Goal: Task Accomplishment & Management: Complete application form

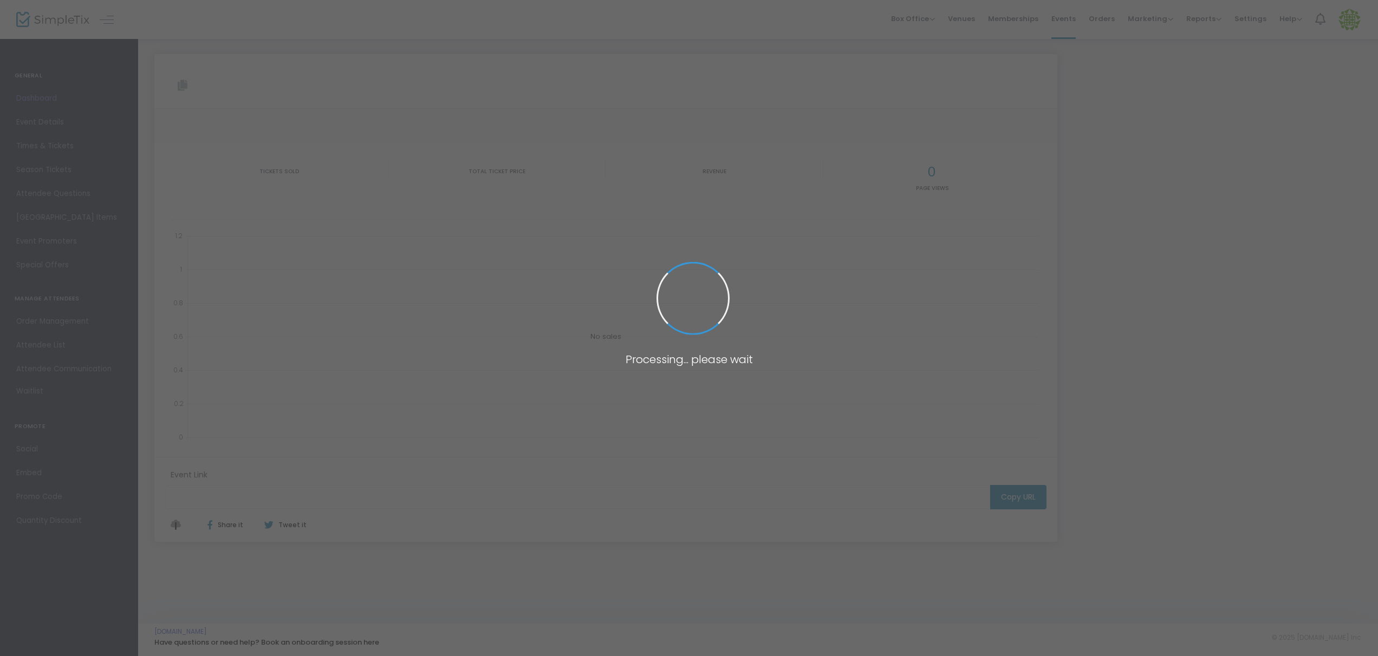
type input "[URL][DOMAIN_NAME]"
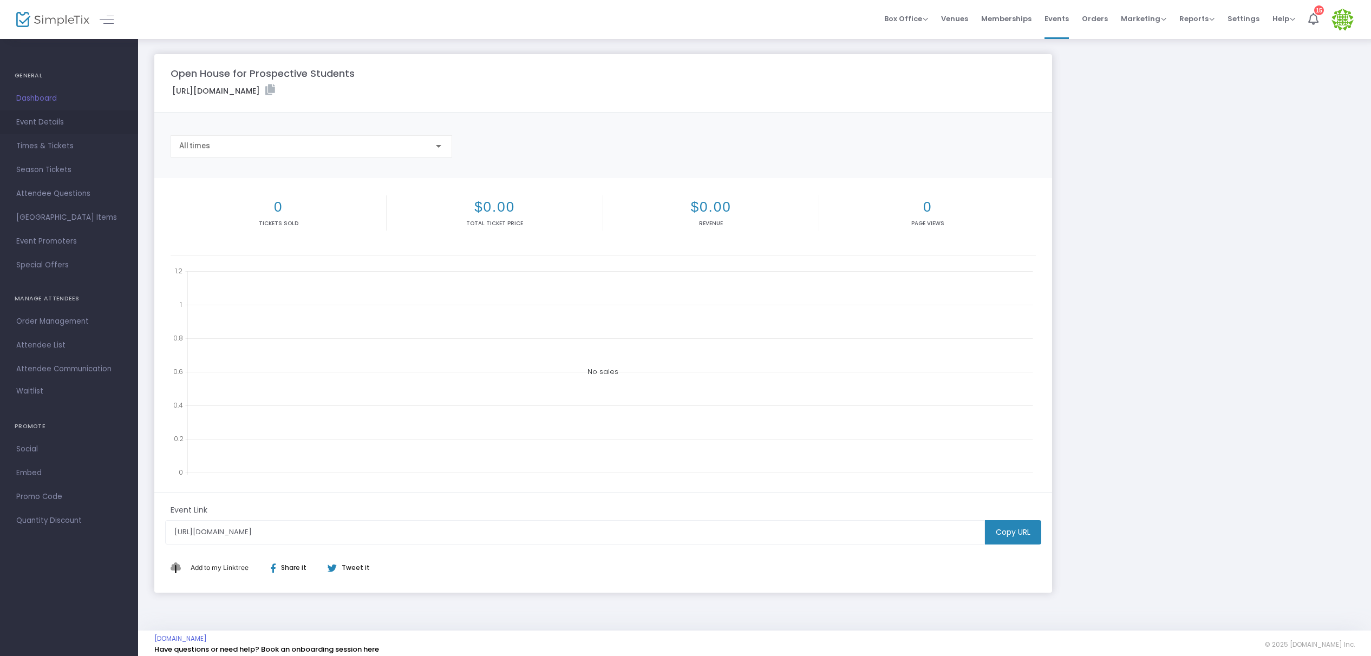
click at [42, 129] on span "Event Details" at bounding box center [69, 122] width 106 height 14
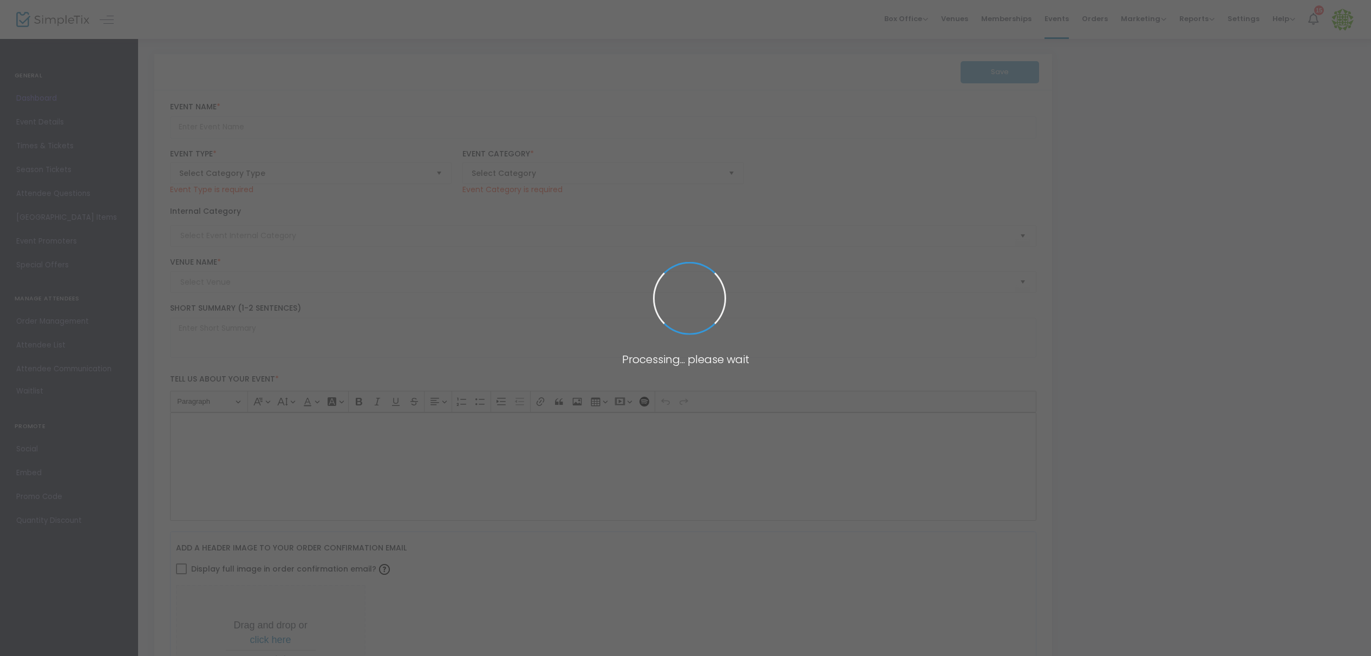
type input "Open House for Prospective Students"
type textarea "[GEOGRAPHIC_DATA] Open Houses give prospective students the opportunity to lear…"
type input "Purchase Tickets"
type input "[GEOGRAPHIC_DATA]"
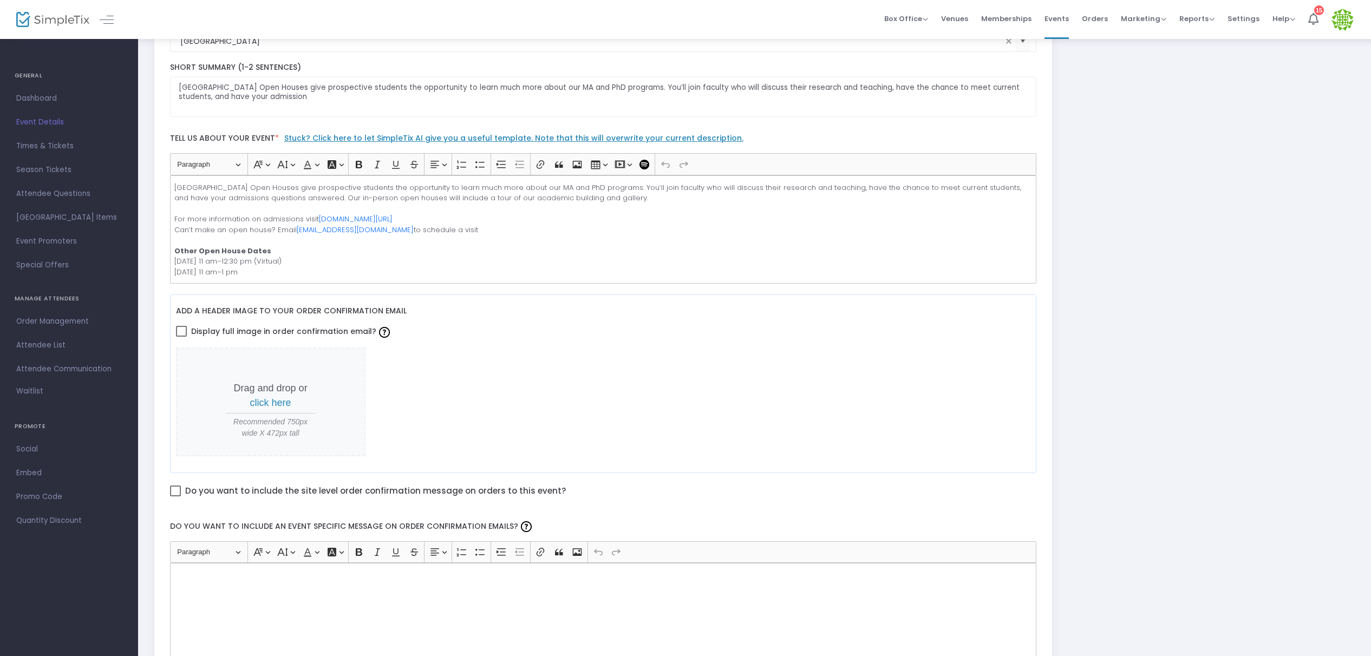
scroll to position [235, 0]
click at [180, 329] on span at bounding box center [181, 328] width 11 height 11
click at [181, 334] on input "Display full image in order confirmation email?" at bounding box center [181, 334] width 1 height 1
checkbox input "true"
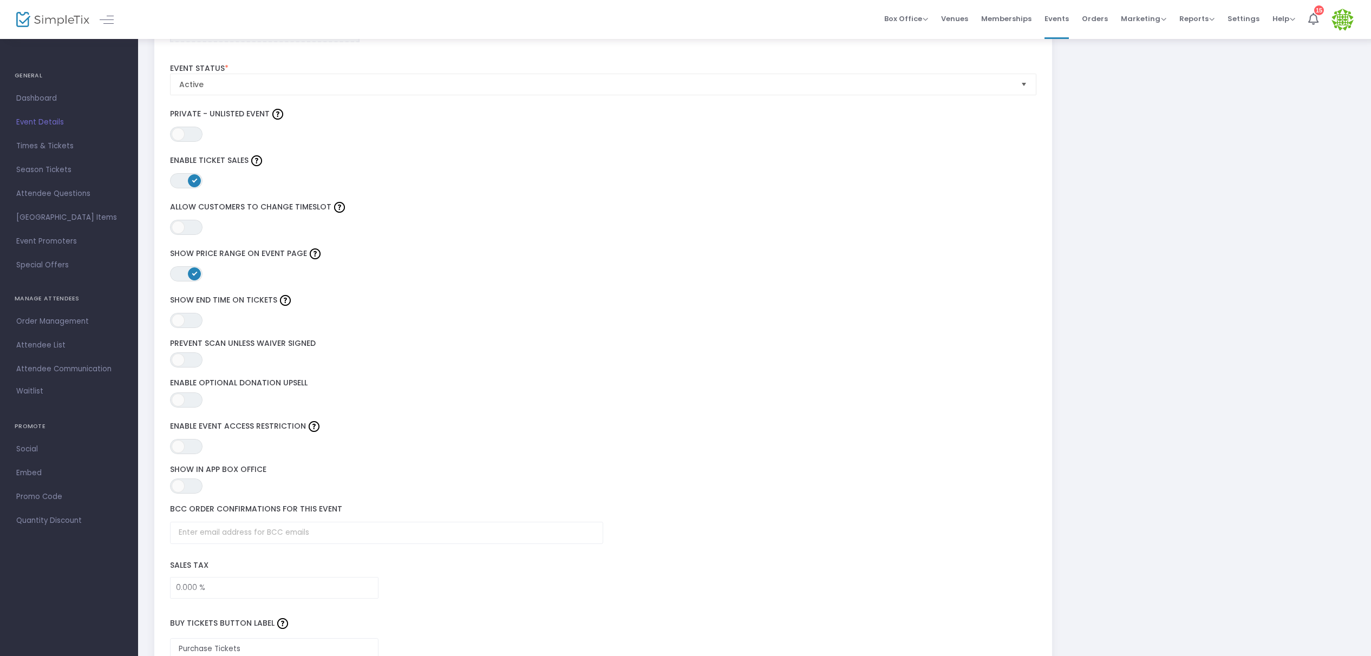
scroll to position [1270, 0]
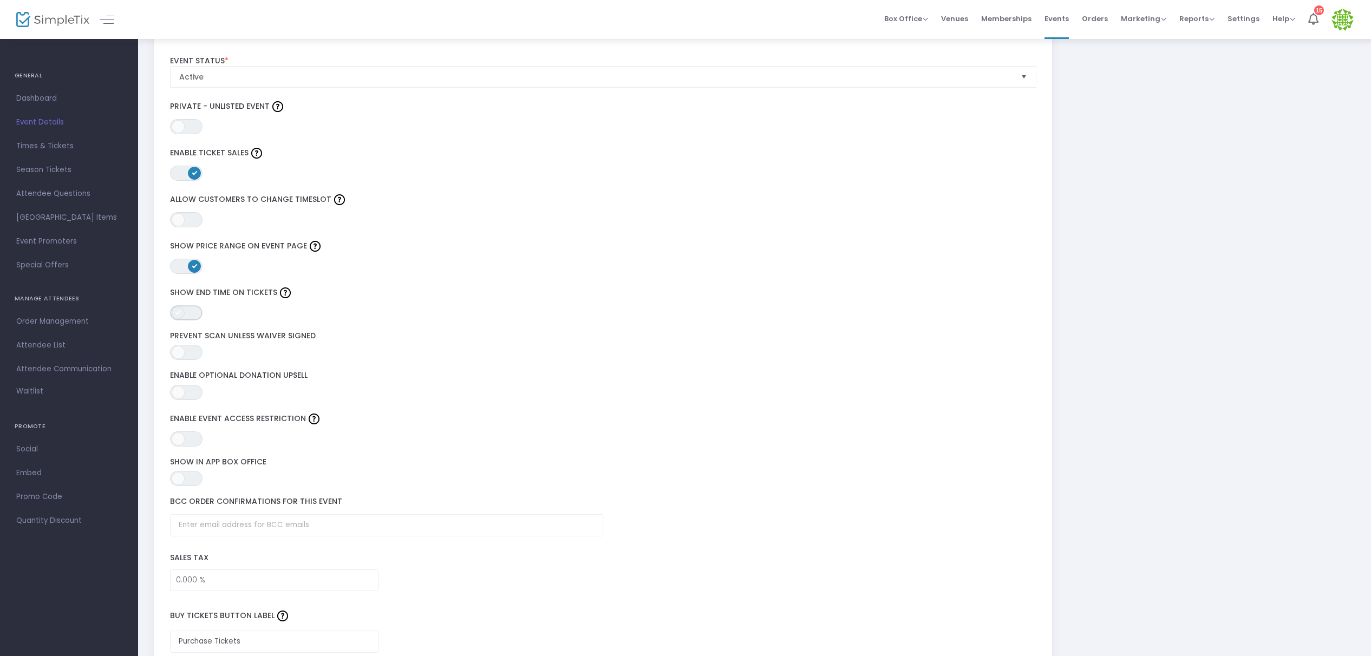
click at [194, 313] on span "ON OFF" at bounding box center [186, 312] width 32 height 15
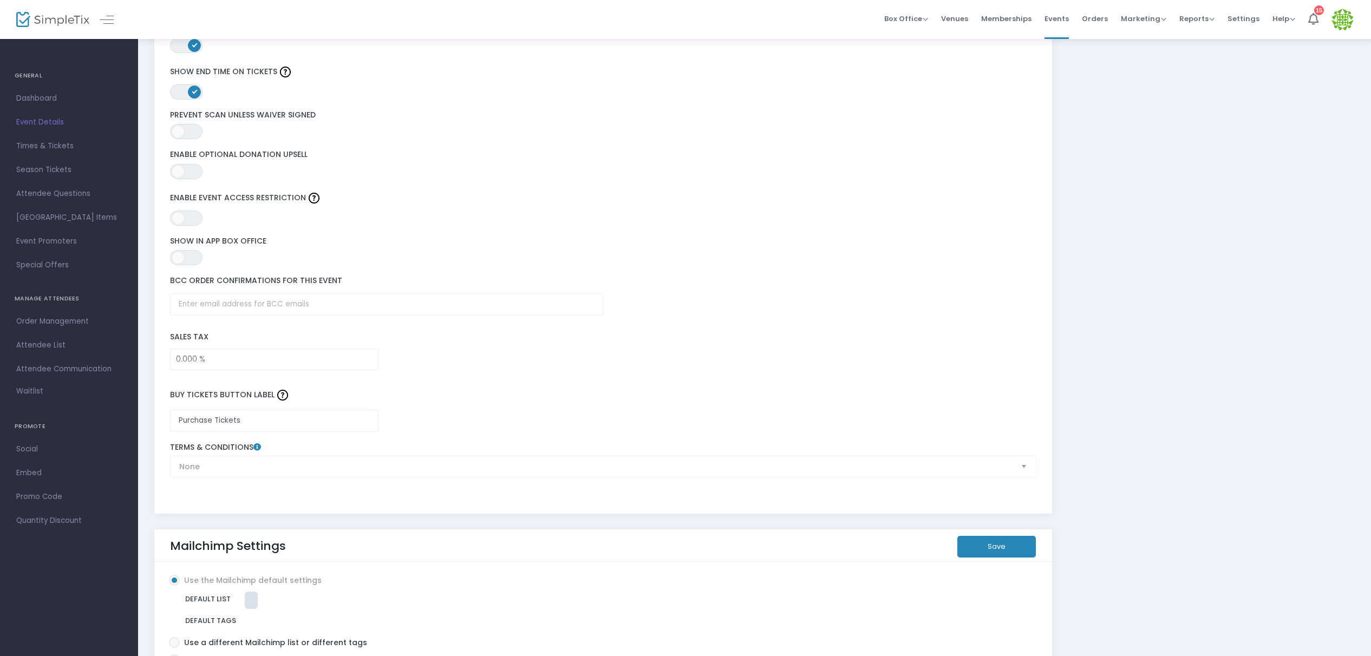
scroll to position [1492, 0]
click at [271, 308] on input "text" at bounding box center [386, 303] width 433 height 22
click at [414, 266] on div "ON OFF Show in App Box Office" at bounding box center [603, 250] width 877 height 40
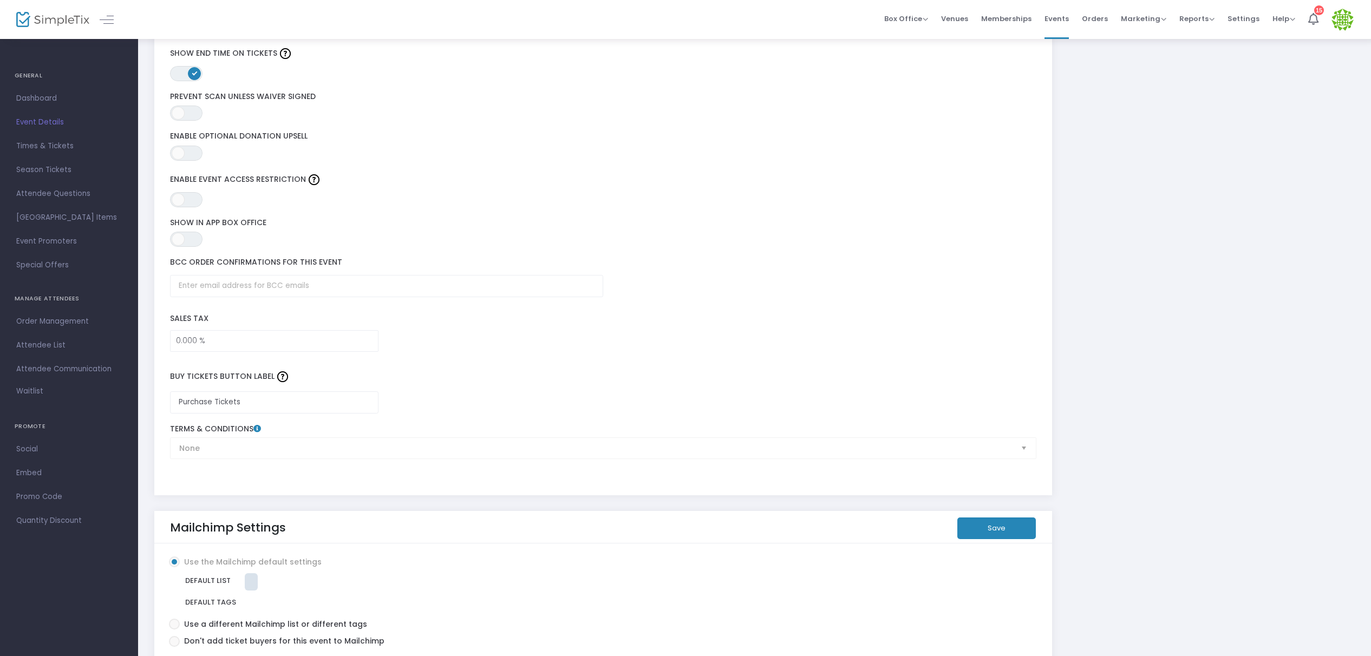
scroll to position [1564, 0]
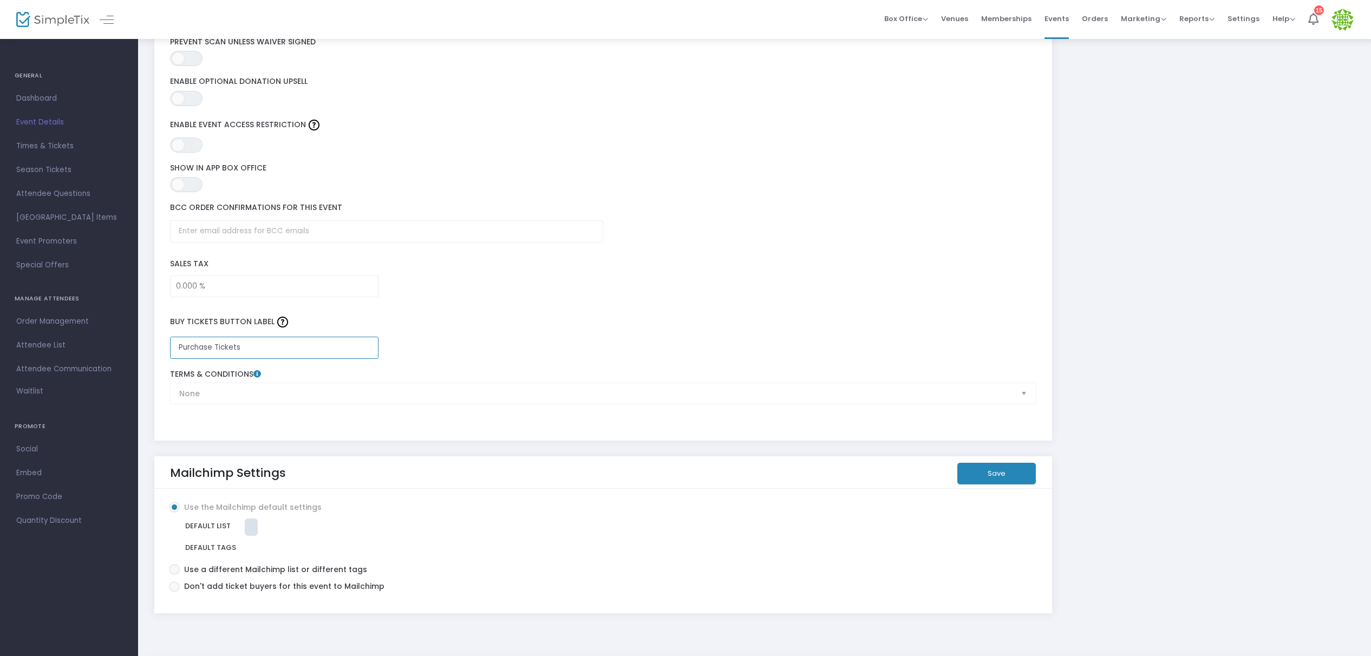
click at [308, 355] on input "Purchase Tickets" at bounding box center [274, 348] width 209 height 22
drag, startPoint x: 301, startPoint y: 347, endPoint x: 164, endPoint y: 349, distance: 137.6
type input "Reserve Your Spot"
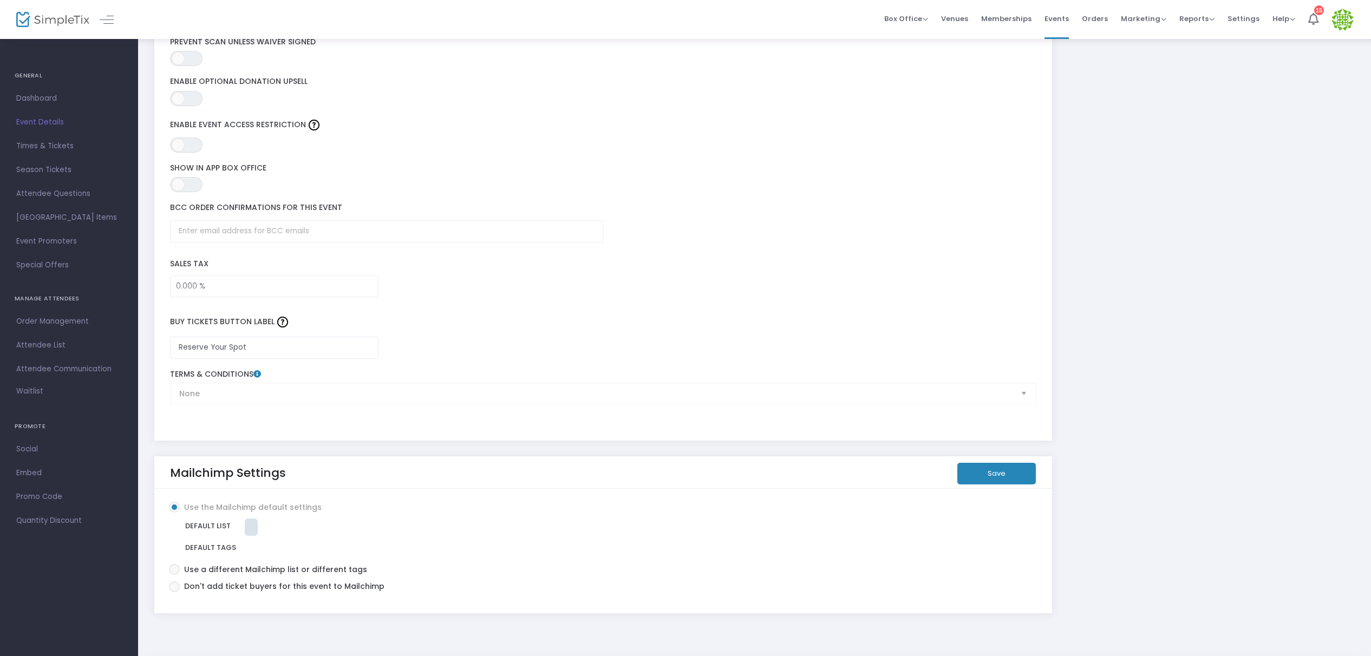
click at [177, 572] on span at bounding box center [174, 569] width 11 height 11
click at [174, 575] on input "Use a different Mailchimp list or different tags" at bounding box center [174, 575] width 1 height 1
radio input "true"
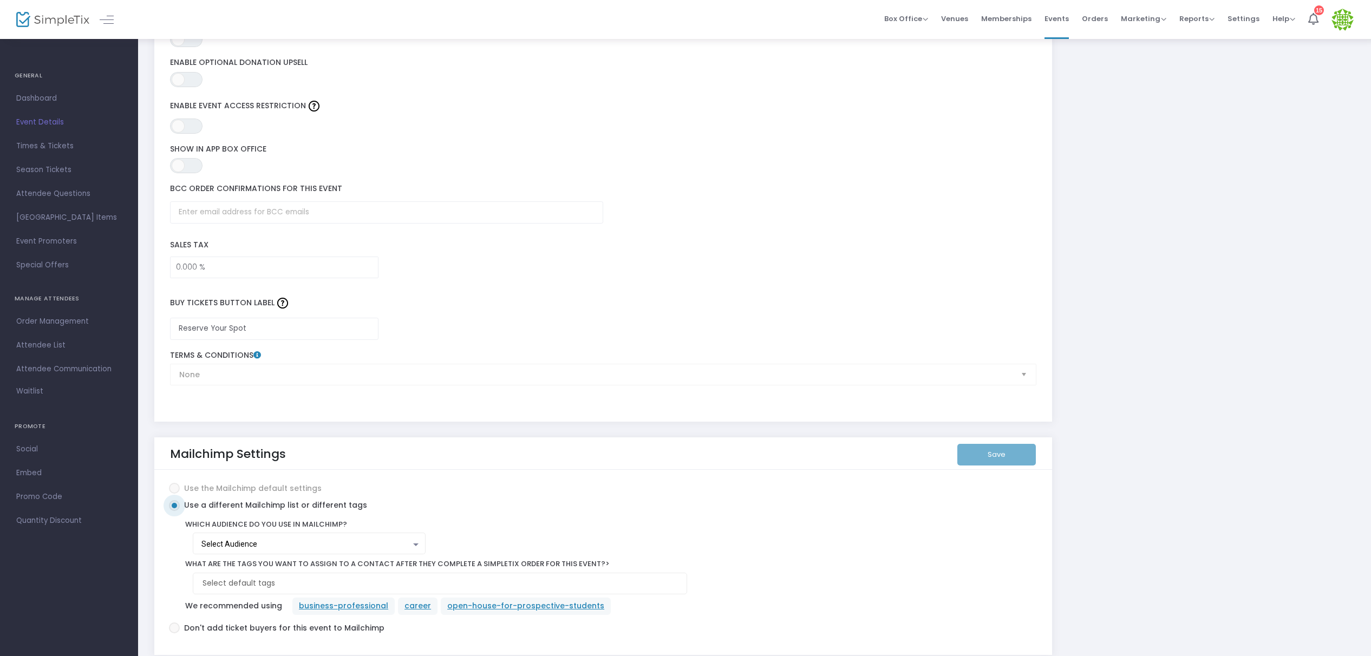
scroll to position [1613, 0]
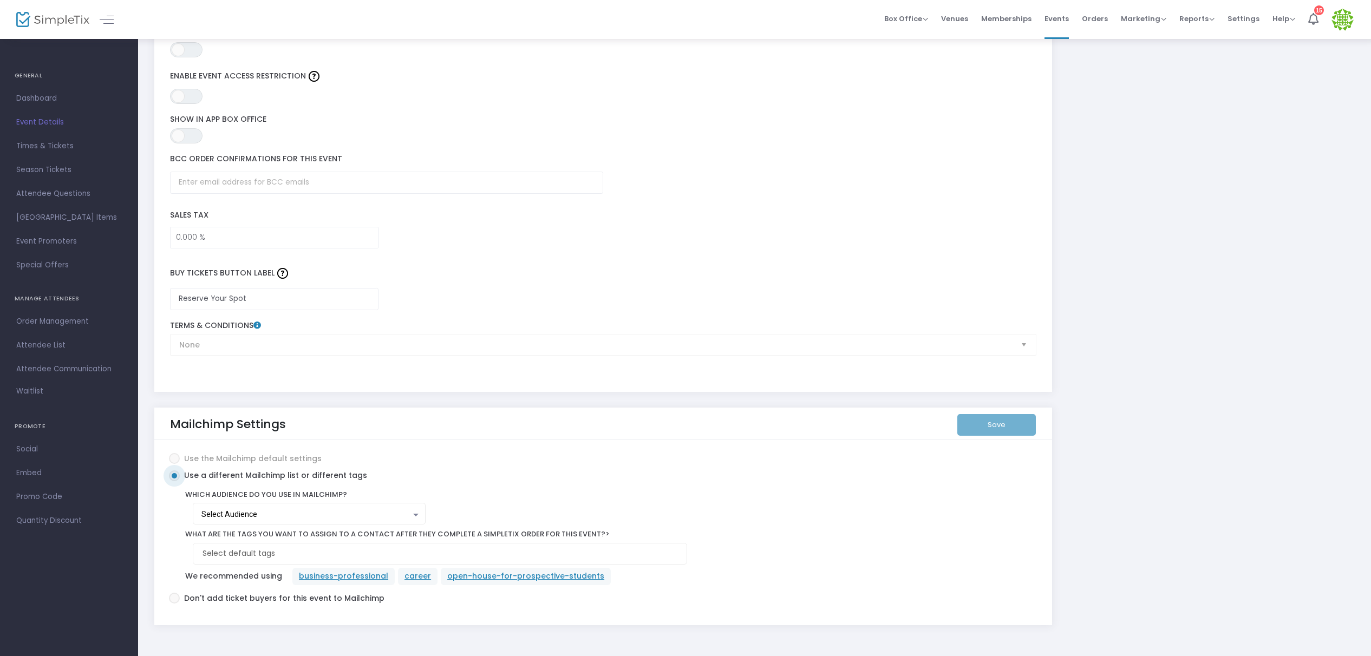
click at [411, 512] on div at bounding box center [416, 515] width 10 height 9
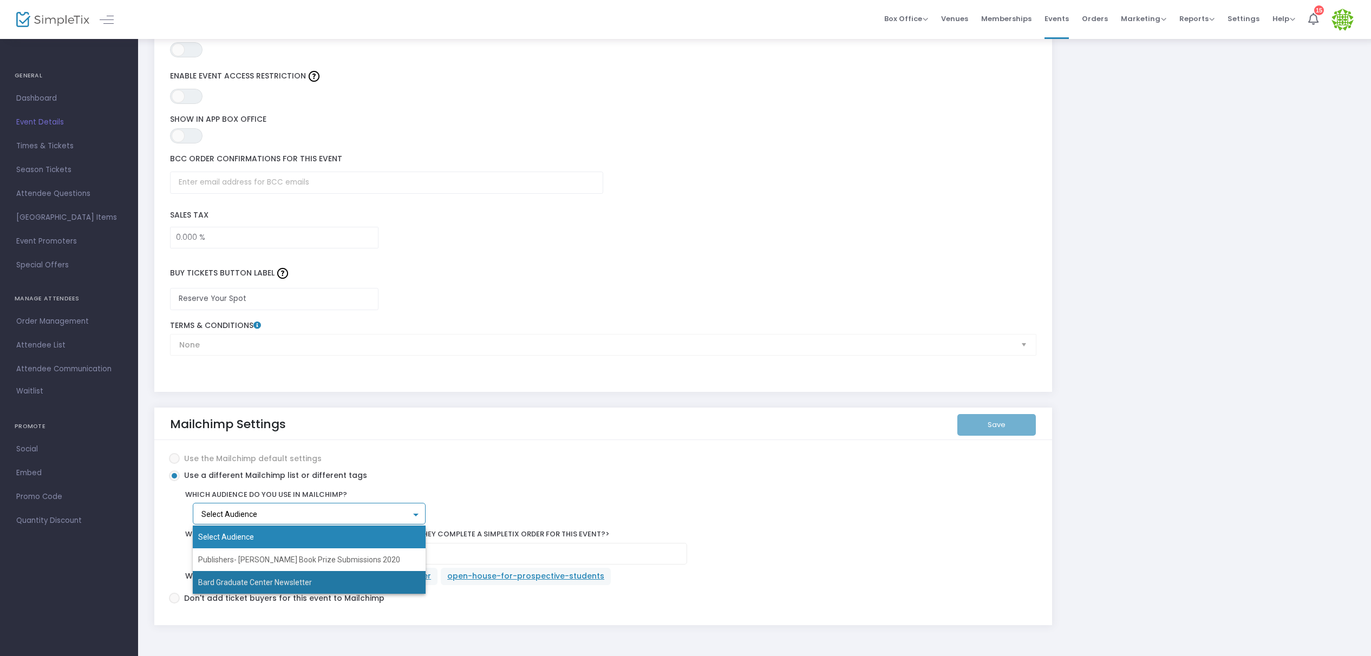
click at [348, 581] on span "Bard Graduate Center Newsletter" at bounding box center [309, 582] width 223 height 23
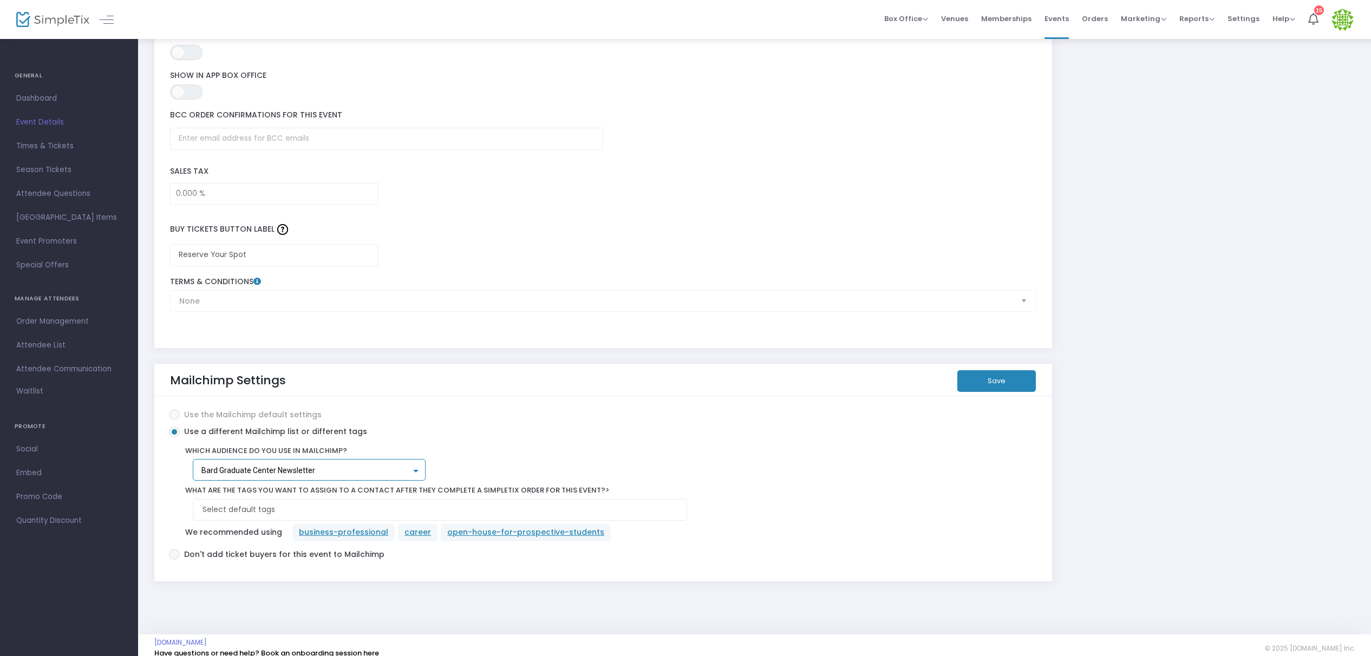
scroll to position [1668, 0]
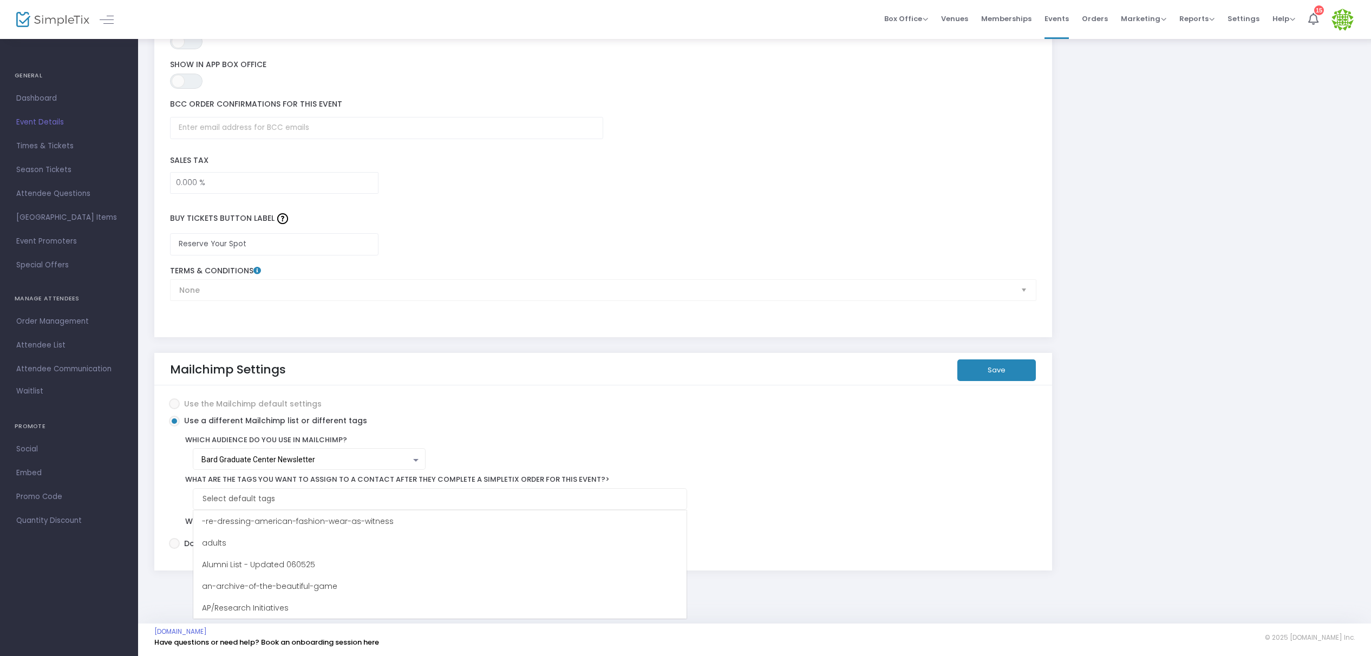
click at [430, 505] on kendo-taglist at bounding box center [439, 499] width 493 height 21
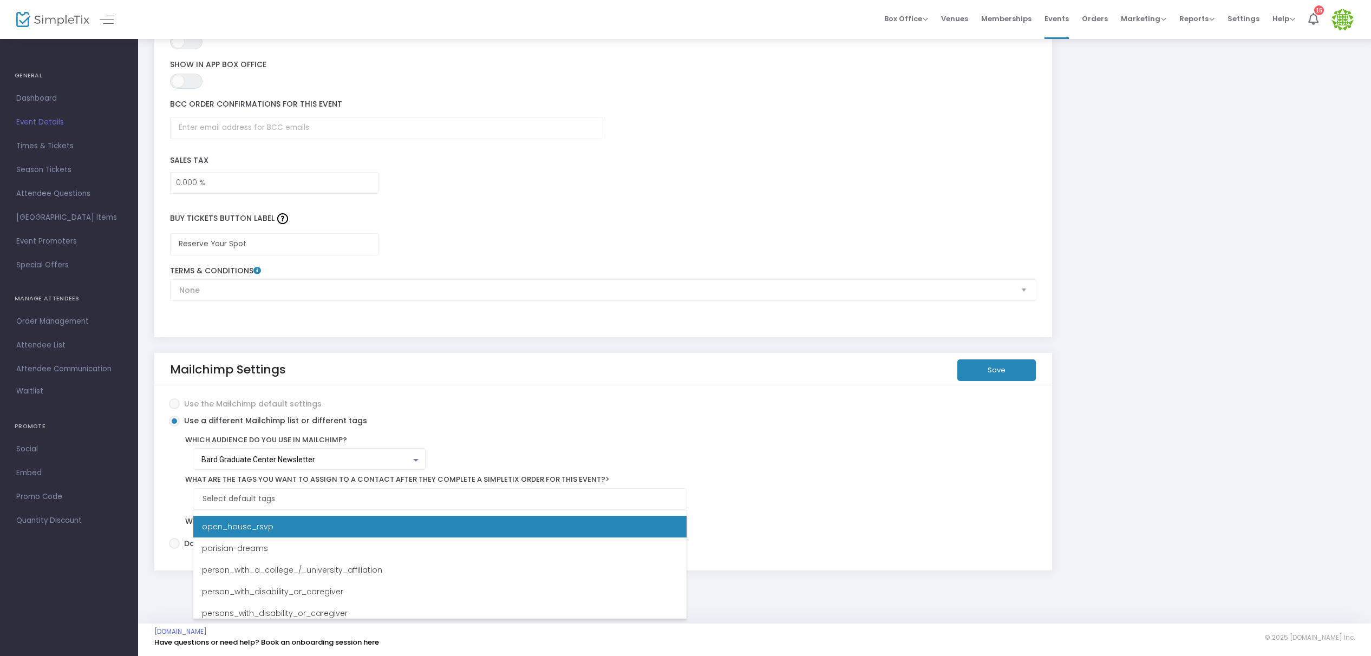
click at [348, 529] on li "open_house_rsvp" at bounding box center [439, 527] width 493 height 22
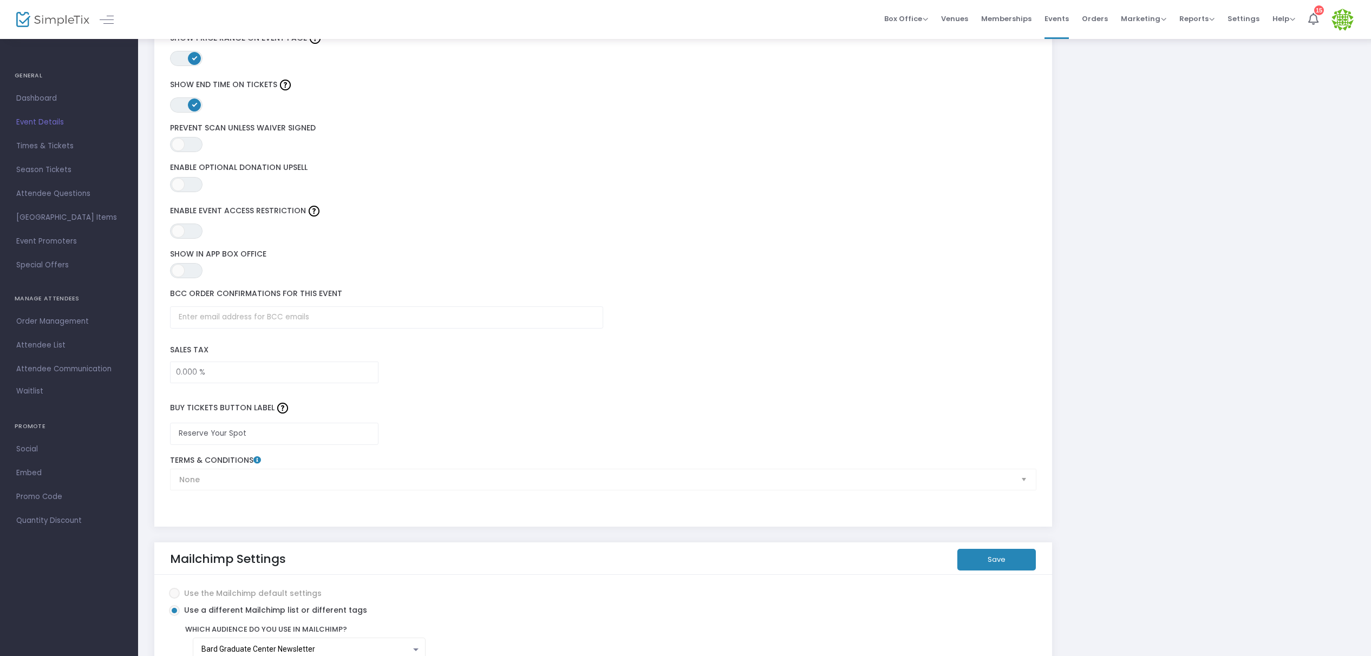
scroll to position [1485, 0]
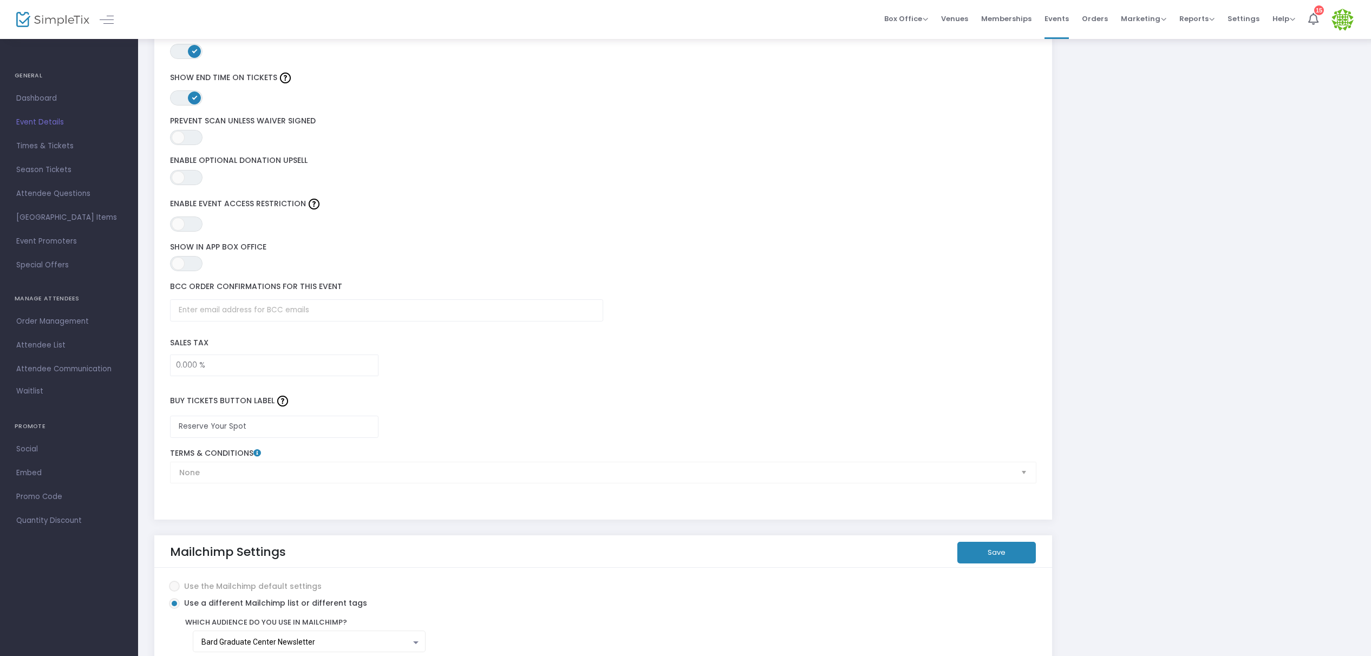
click at [1010, 555] on button "Save" at bounding box center [997, 553] width 79 height 22
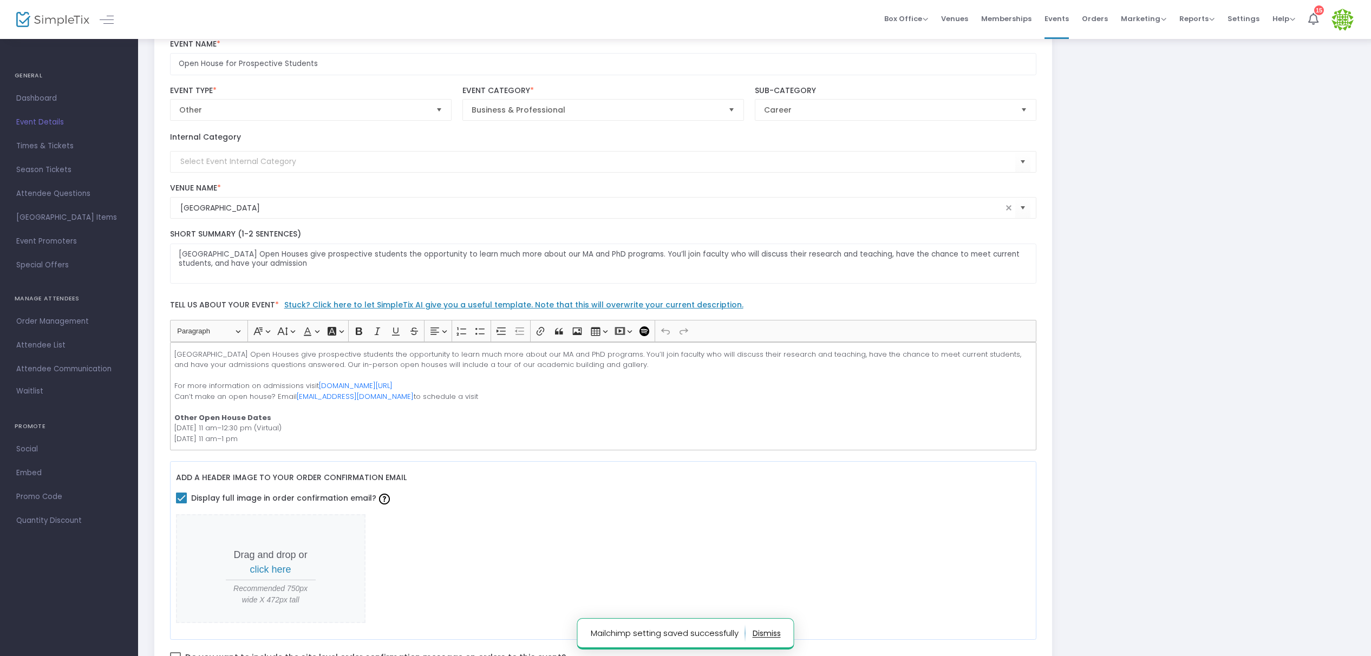
scroll to position [0, 0]
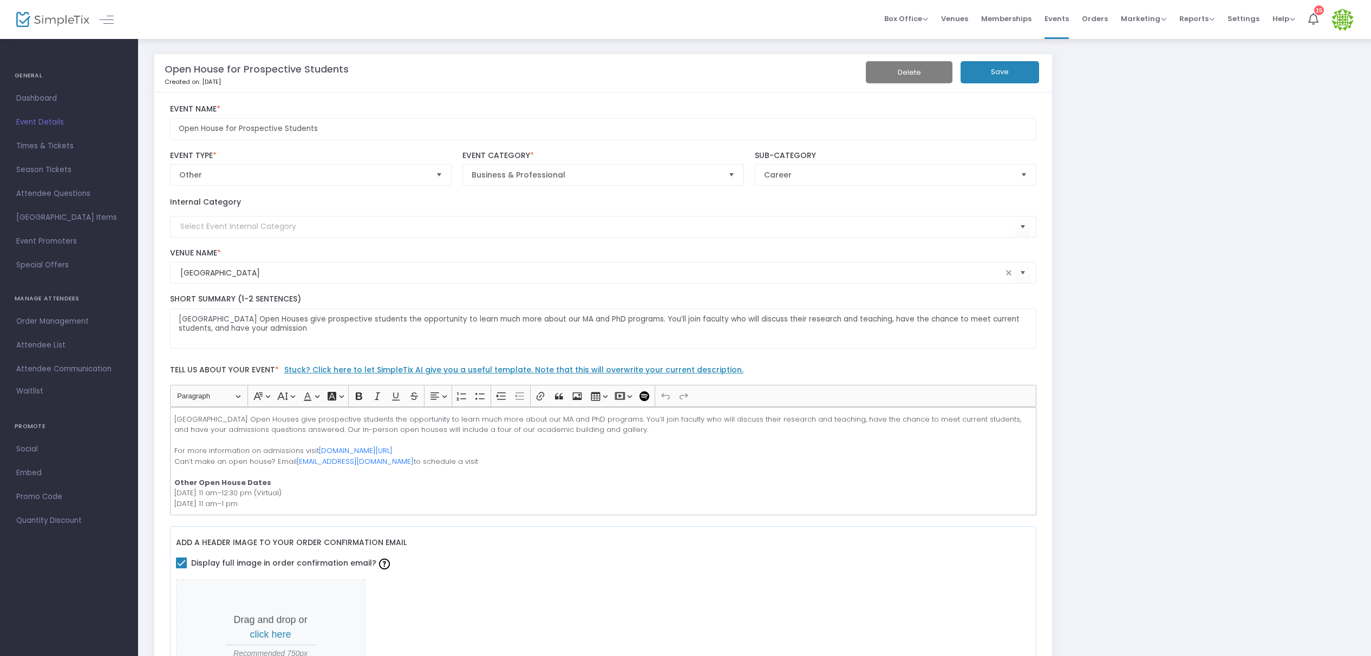
click at [997, 68] on button "Save" at bounding box center [1000, 72] width 79 height 22
click at [42, 102] on span "Dashboard" at bounding box center [69, 99] width 106 height 14
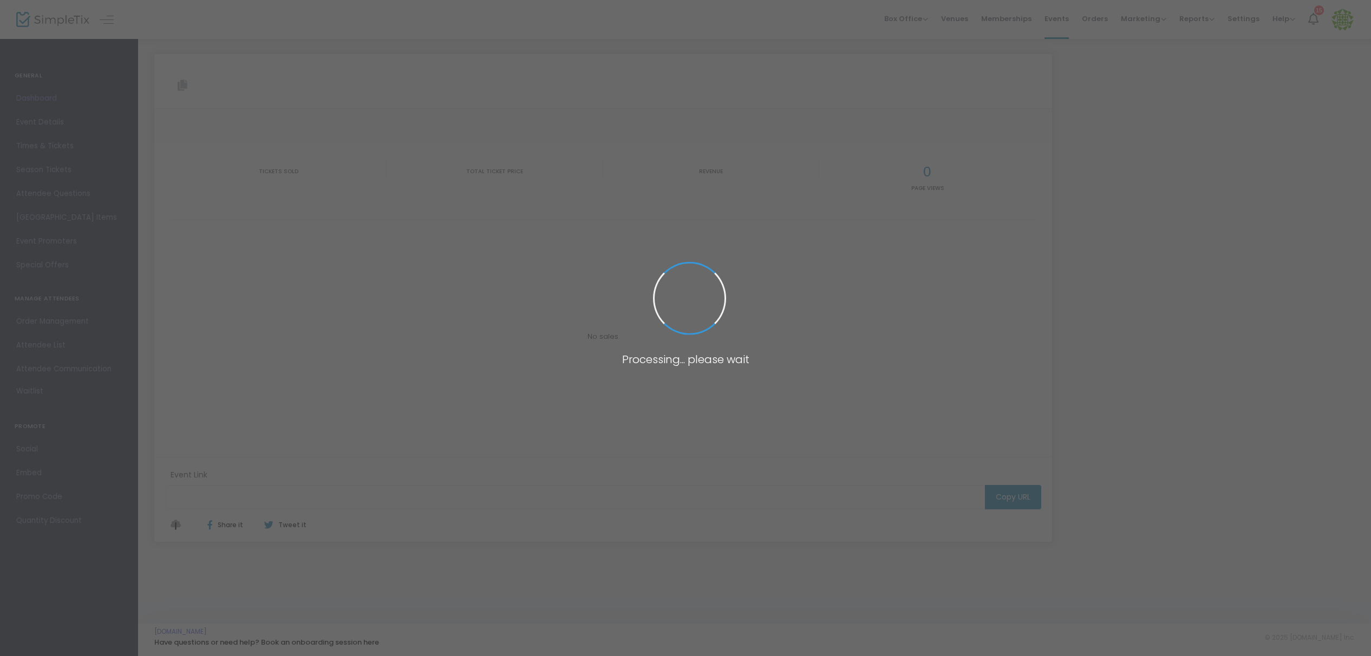
type input "https://www.simpletix.com/e/open-house-for-prospective-students-tickets-232990"
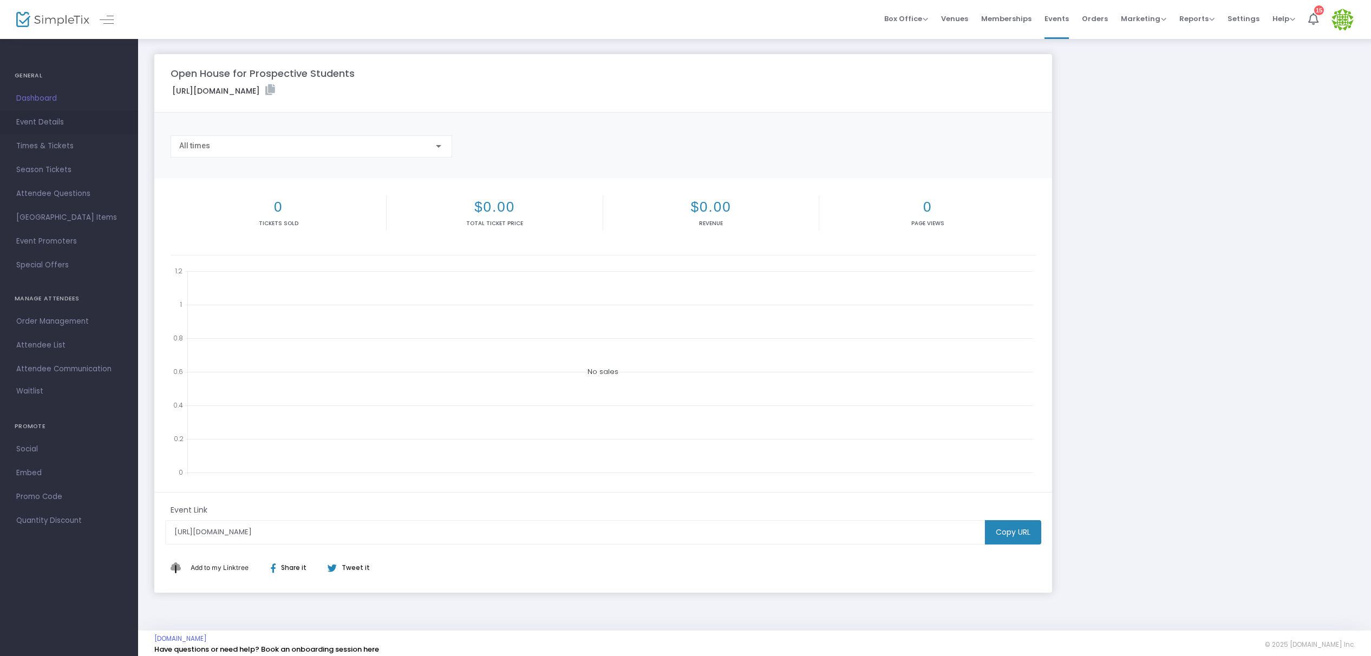
click at [42, 122] on span "Event Details" at bounding box center [69, 122] width 106 height 14
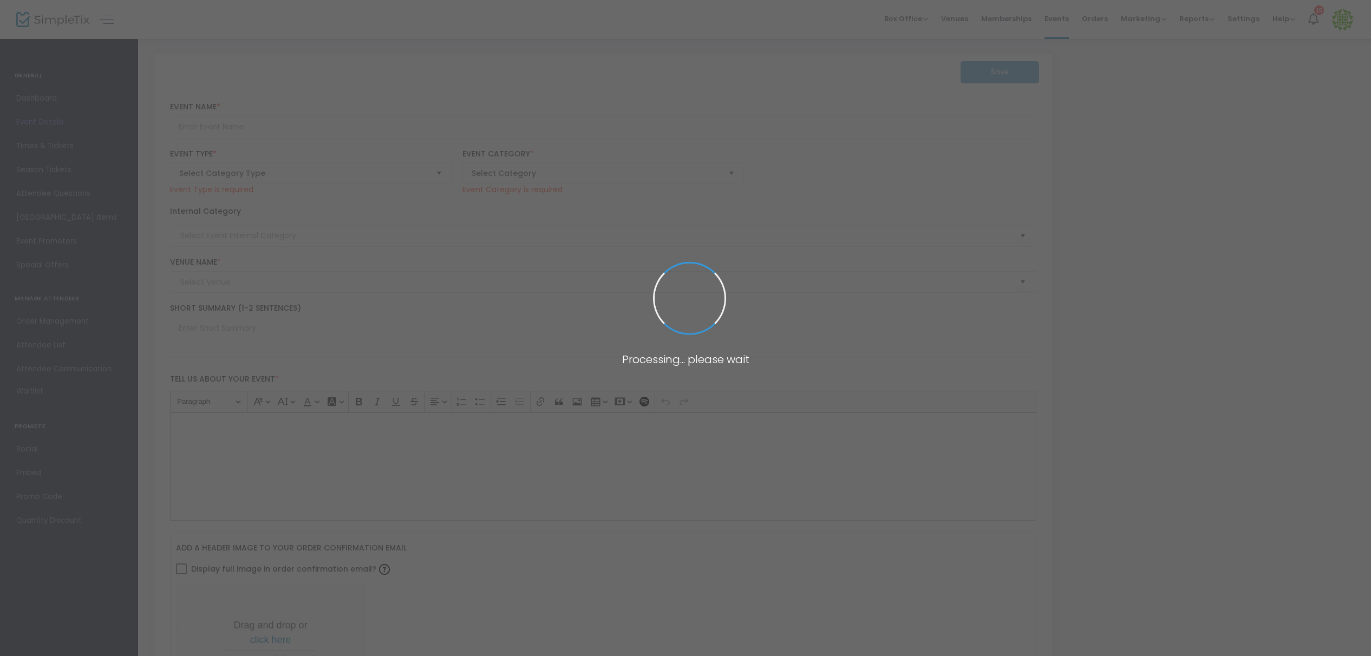
type input "Open House for Prospective Students"
type textarea "[GEOGRAPHIC_DATA] Open Houses give prospective students the opportunity to lear…"
checkbox input "true"
type input "Reserve Your Spot"
type input "[GEOGRAPHIC_DATA]"
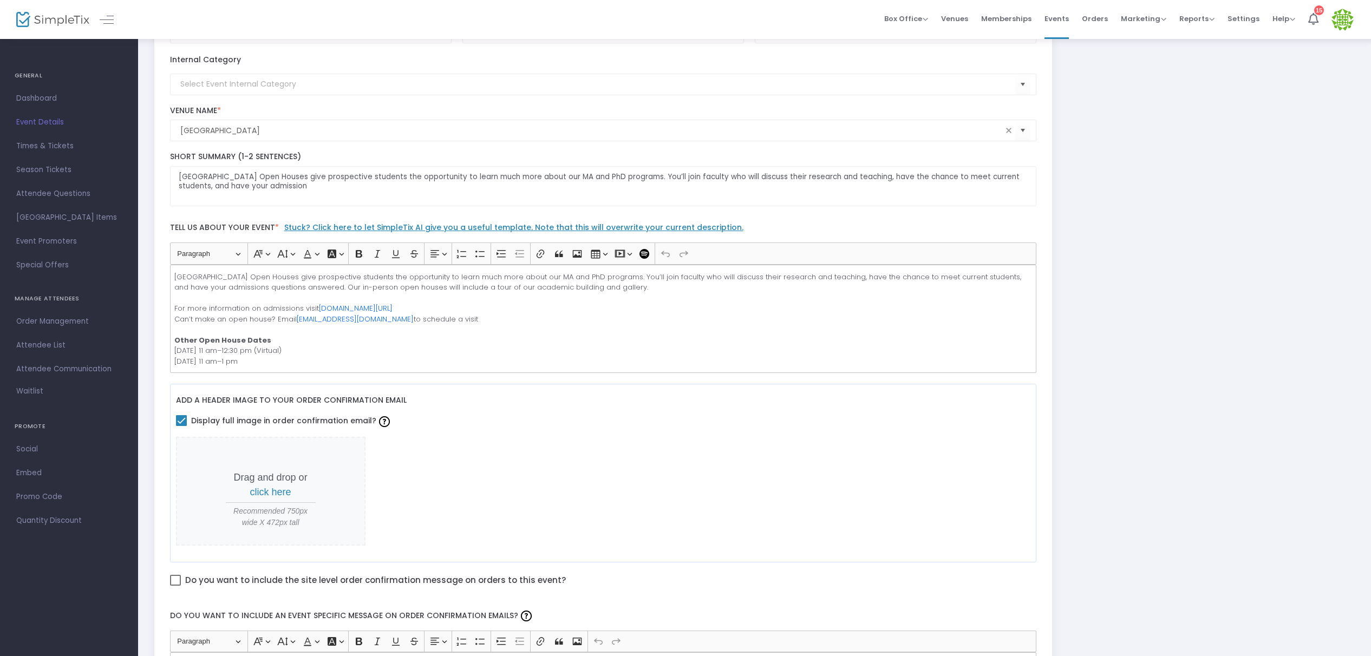
scroll to position [142, 0]
click at [50, 147] on span "Times & Tickets" at bounding box center [69, 146] width 106 height 14
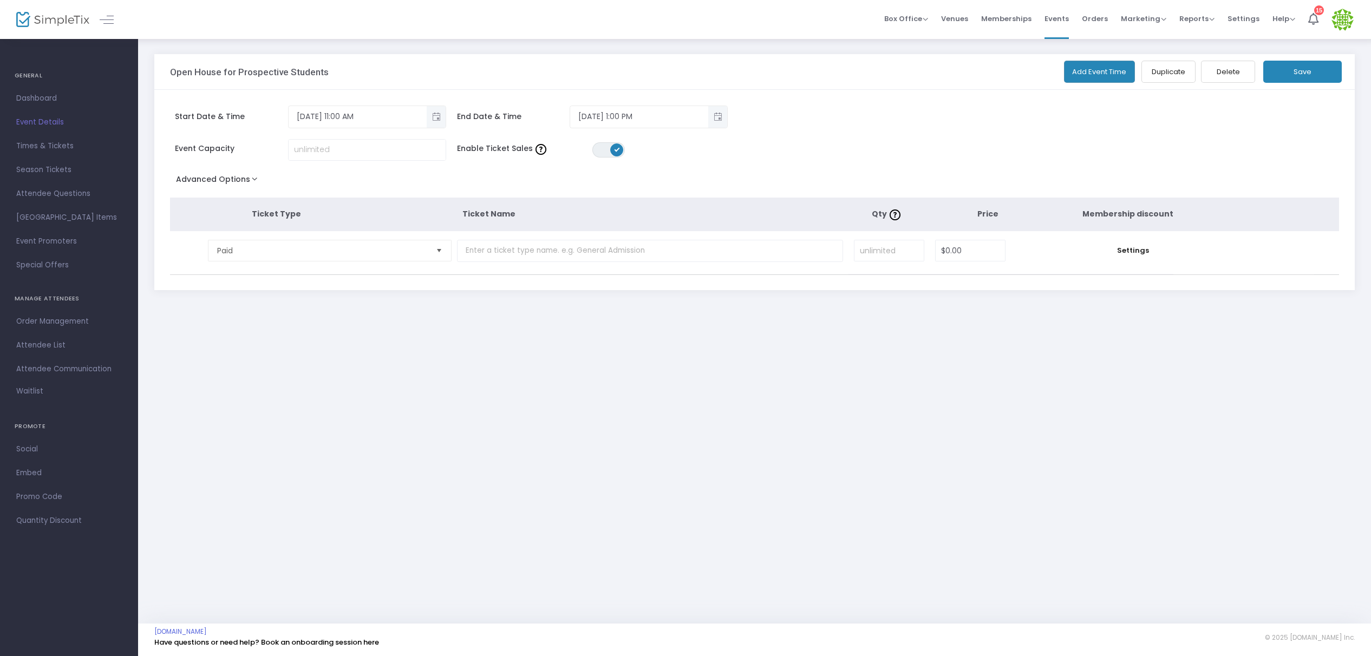
click at [1112, 73] on button "Add Event Time" at bounding box center [1099, 72] width 71 height 22
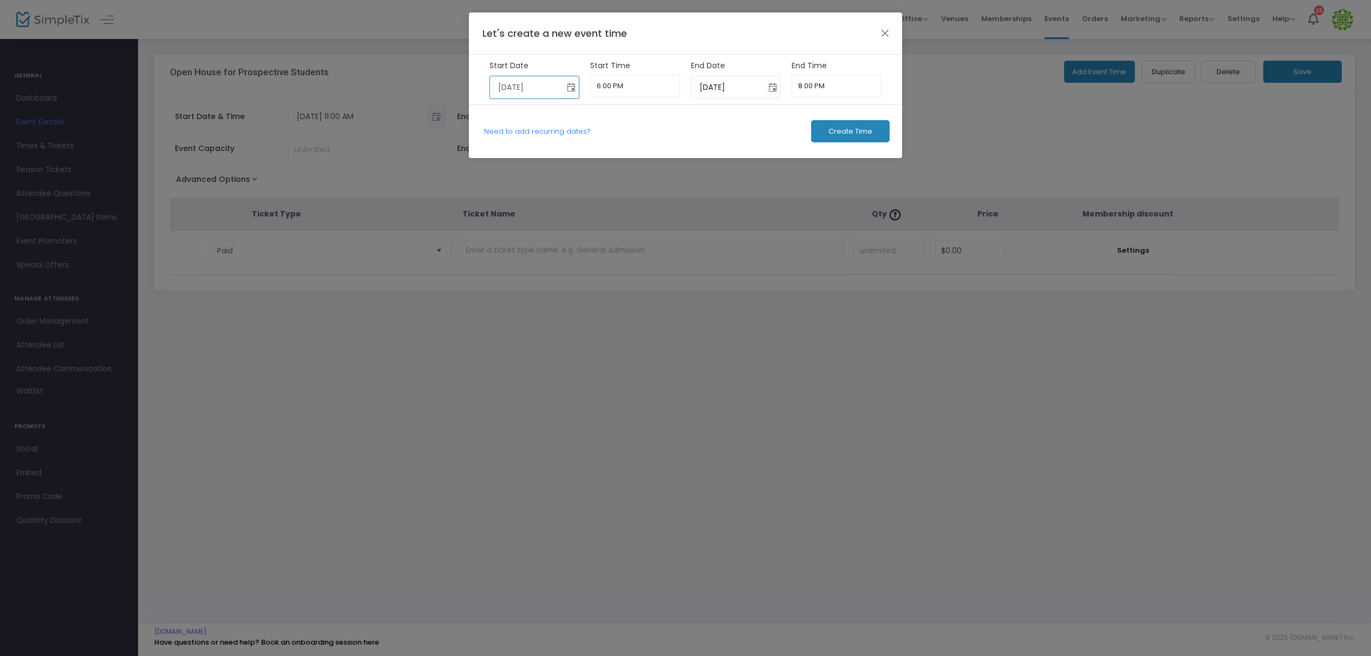
click at [516, 88] on input "10/20/2025" at bounding box center [527, 87] width 74 height 22
drag, startPoint x: 497, startPoint y: 86, endPoint x: 506, endPoint y: 86, distance: 9.8
click at [506, 86] on input "10/20/2025" at bounding box center [527, 87] width 74 height 22
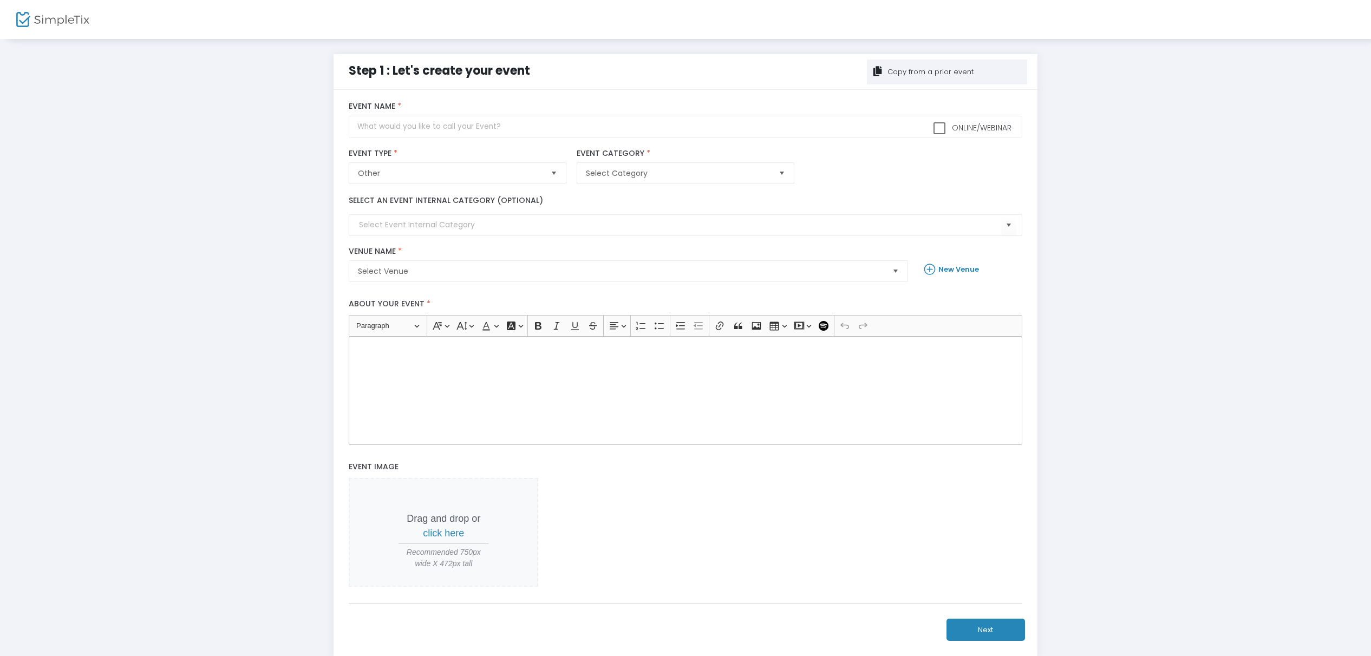
click at [891, 74] on div "Copy from a prior event" at bounding box center [930, 72] width 88 height 11
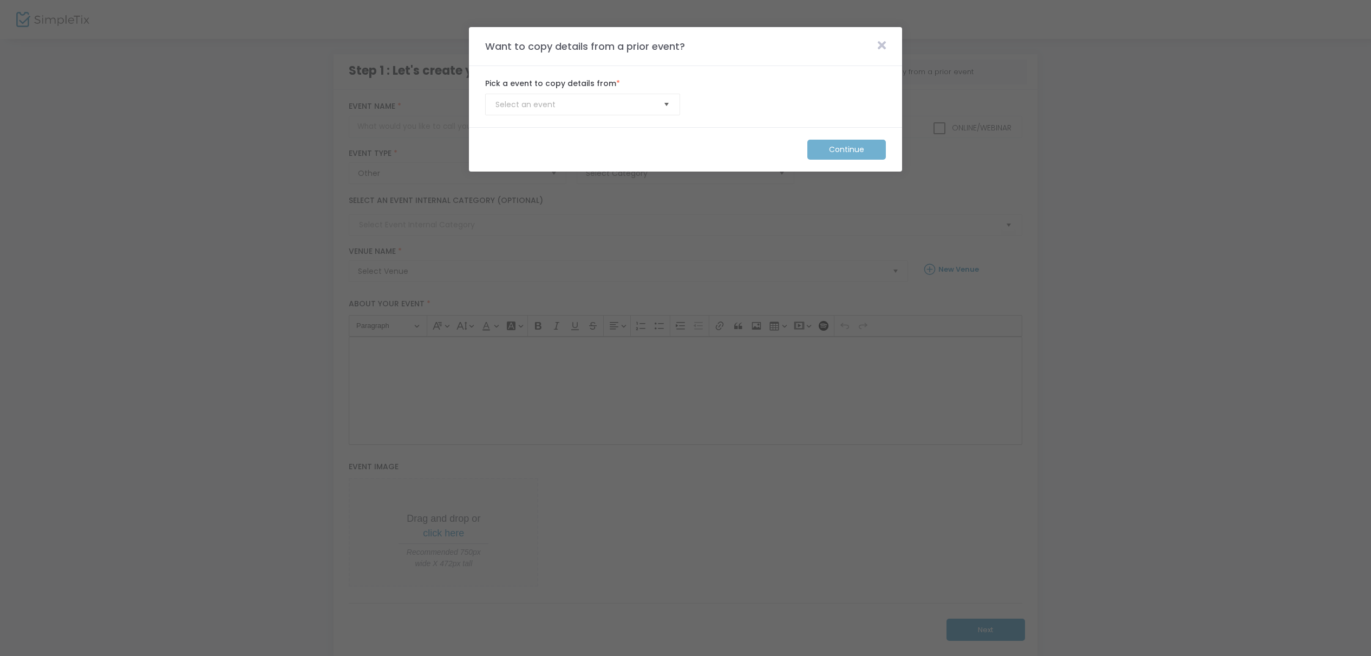
click at [672, 109] on span "Select" at bounding box center [667, 105] width 18 height 18
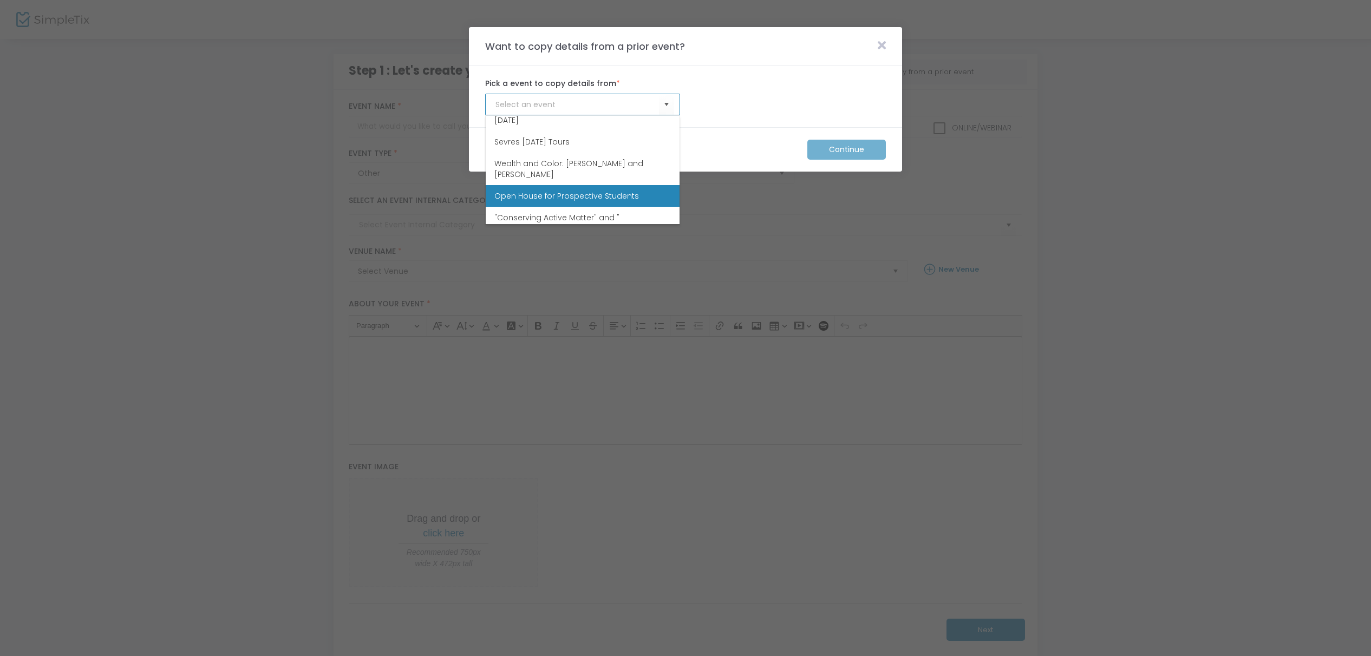
scroll to position [408, 0]
click at [611, 185] on li "Open House for Prospective Students" at bounding box center [583, 196] width 194 height 22
type input "Open House for Prospective Students"
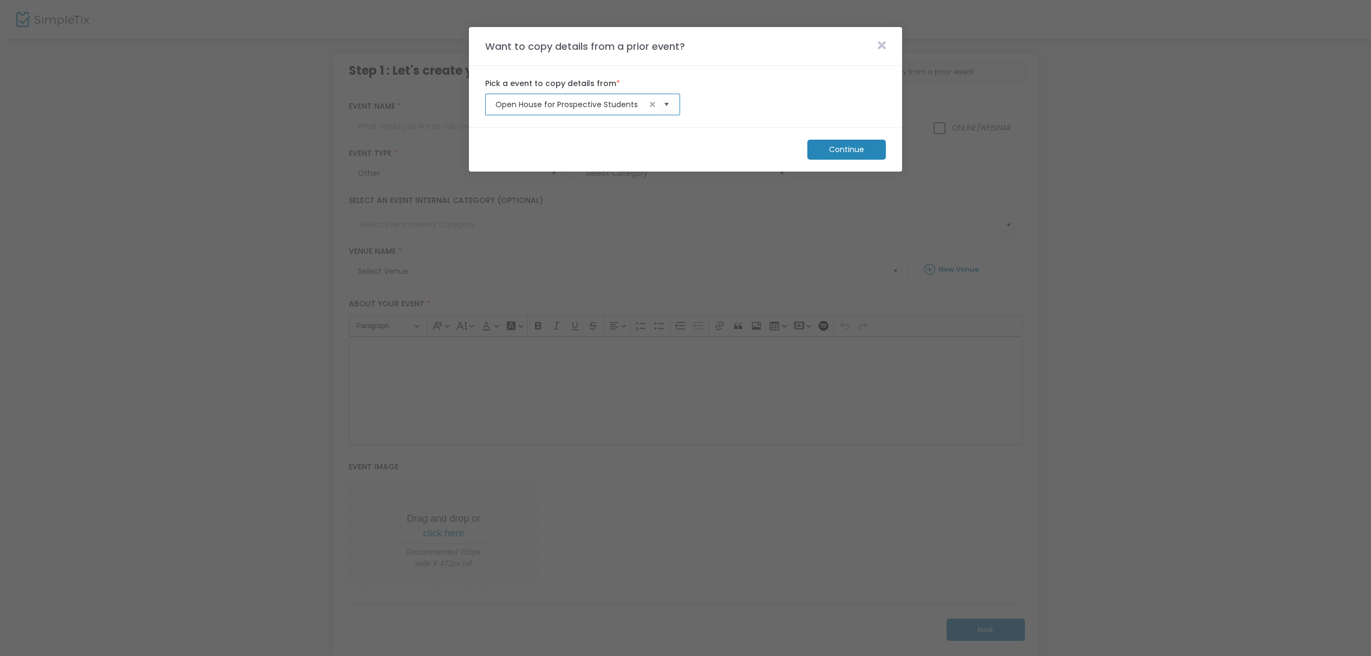
click at [836, 145] on m-button "Continue" at bounding box center [847, 150] width 79 height 20
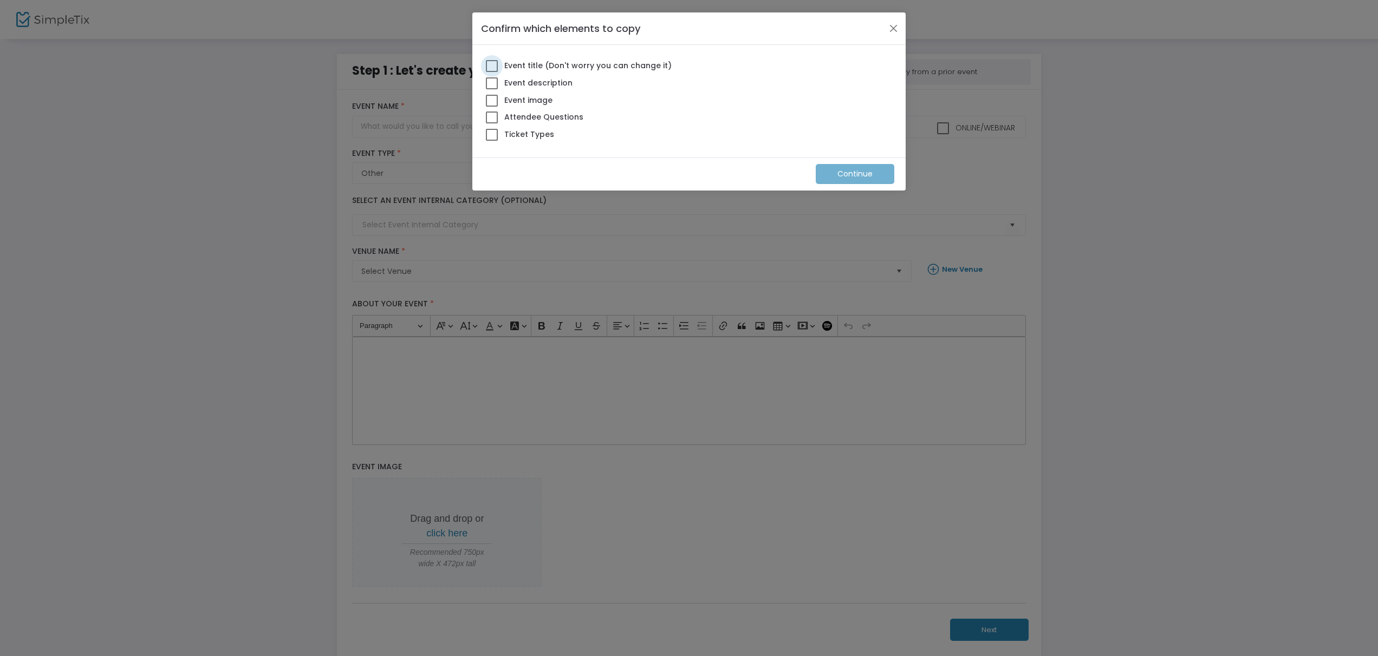
click at [494, 65] on span at bounding box center [492, 66] width 12 height 12
click at [492, 72] on input "Event title (Don't worry you can change it)" at bounding box center [491, 72] width 1 height 1
checkbox input "true"
click at [494, 80] on span at bounding box center [492, 83] width 12 height 12
click at [492, 89] on input "Event description" at bounding box center [491, 89] width 1 height 1
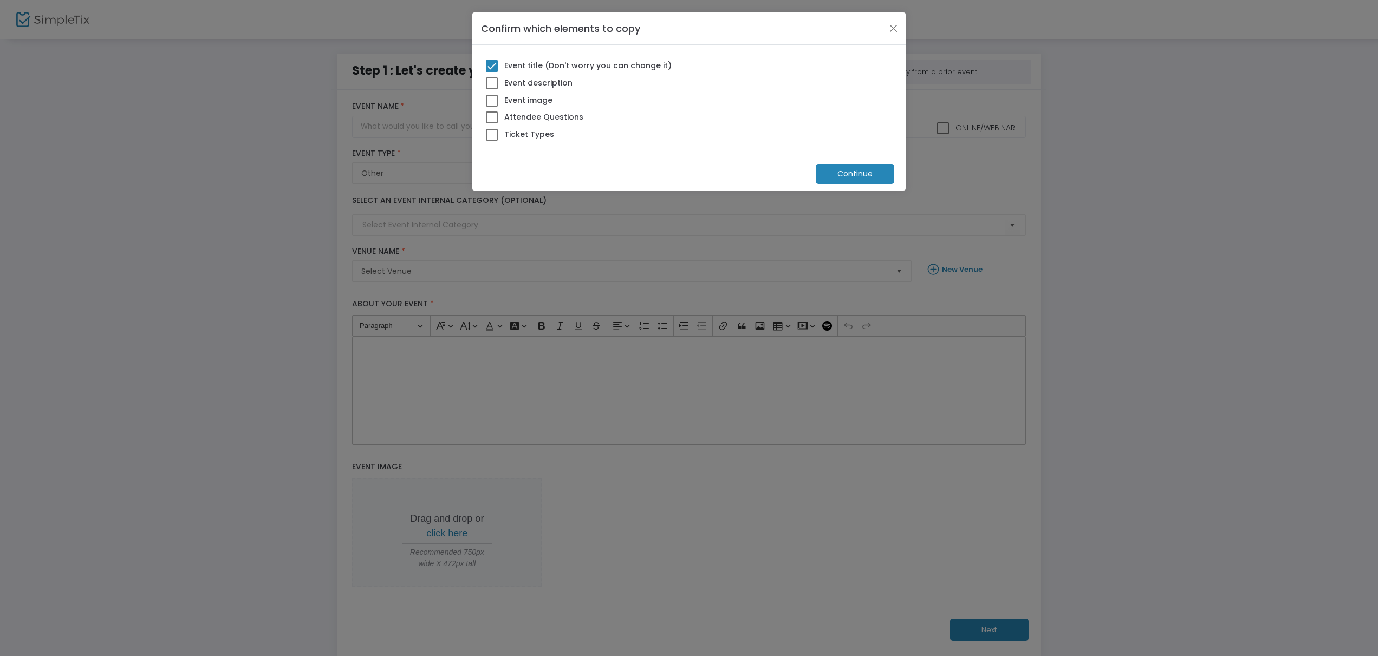
checkbox input "true"
click at [494, 95] on span at bounding box center [492, 101] width 12 height 12
click at [492, 107] on input "Event image" at bounding box center [491, 107] width 1 height 1
checkbox input "true"
click at [493, 131] on span at bounding box center [492, 135] width 12 height 12
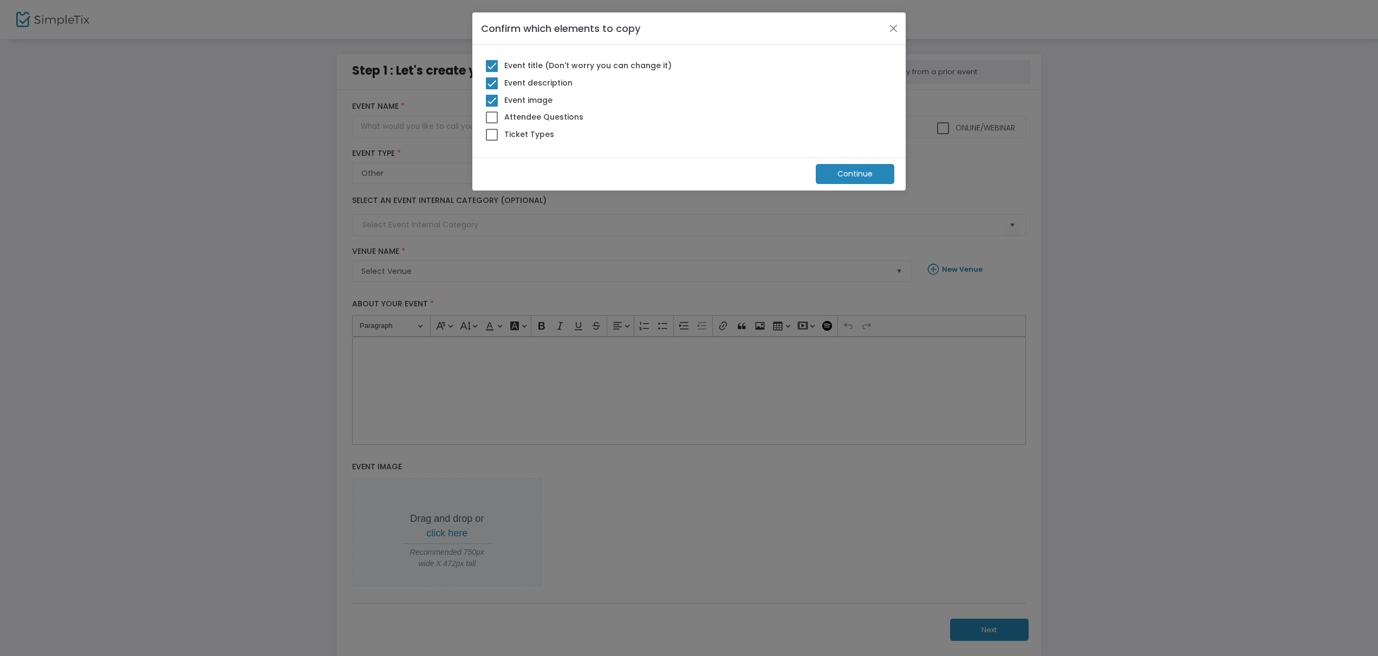
click at [492, 141] on input "Ticket Types" at bounding box center [491, 141] width 1 height 1
checkbox input "true"
click at [869, 179] on m-button "Continue" at bounding box center [855, 174] width 79 height 20
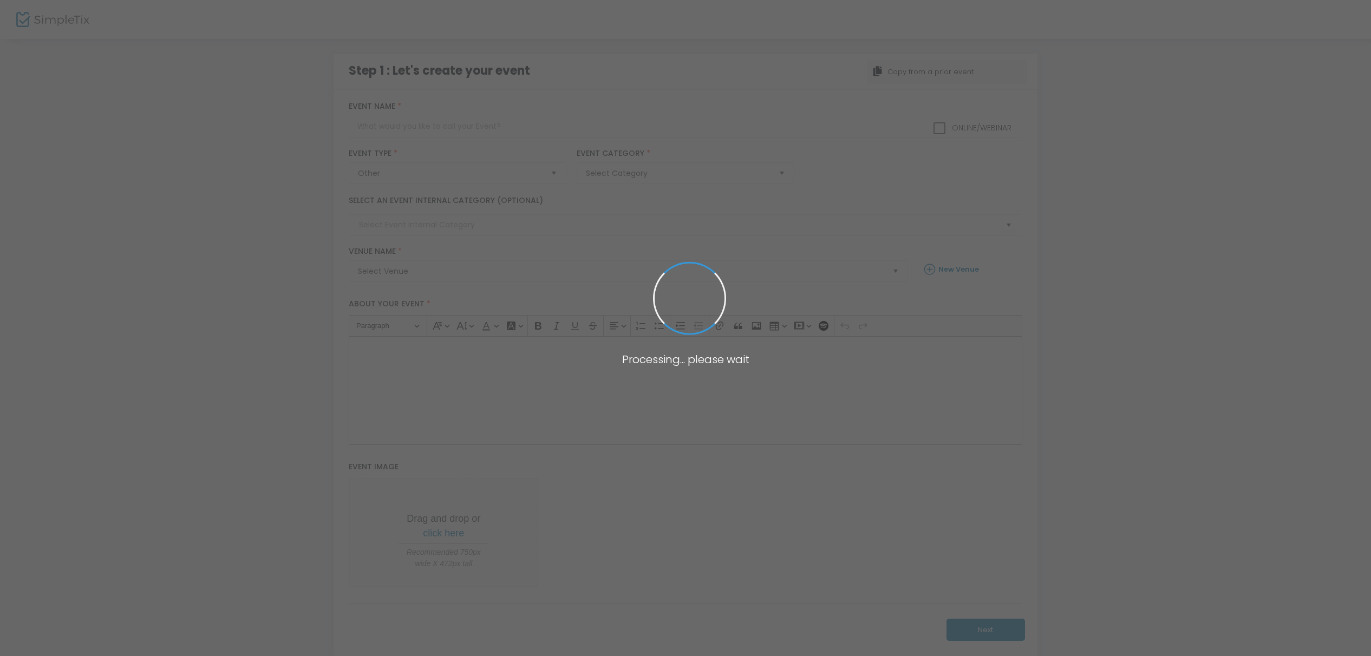
type input "Open House for Prospective Students"
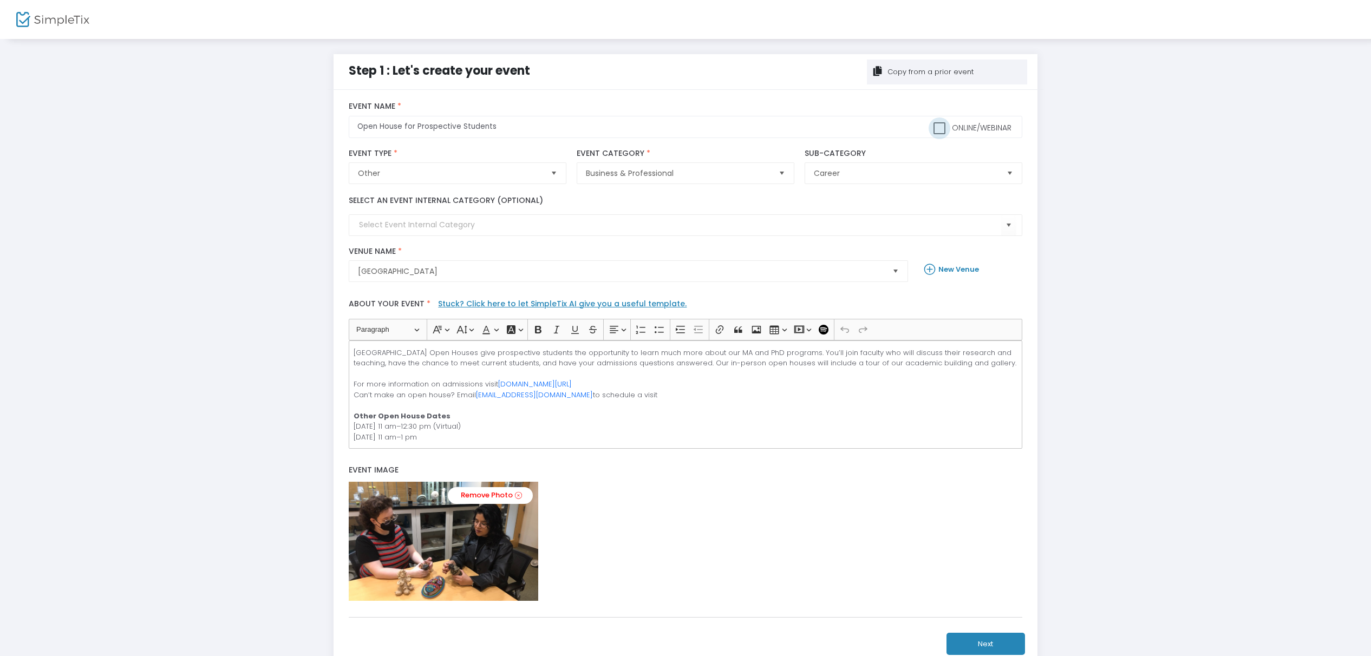
click at [936, 126] on span at bounding box center [940, 128] width 12 height 12
click at [939, 134] on input "Online/Webinar" at bounding box center [939, 134] width 1 height 1
checkbox input "true"
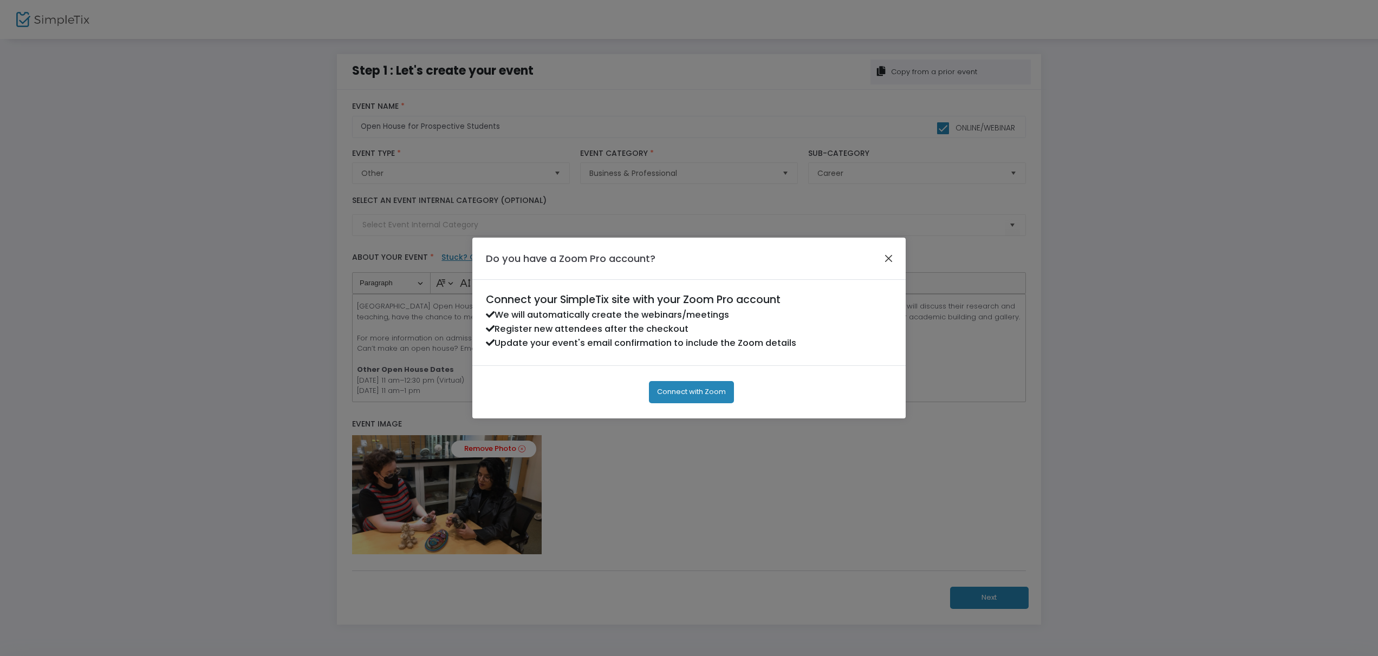
click at [887, 263] on button "Close" at bounding box center [889, 258] width 14 height 14
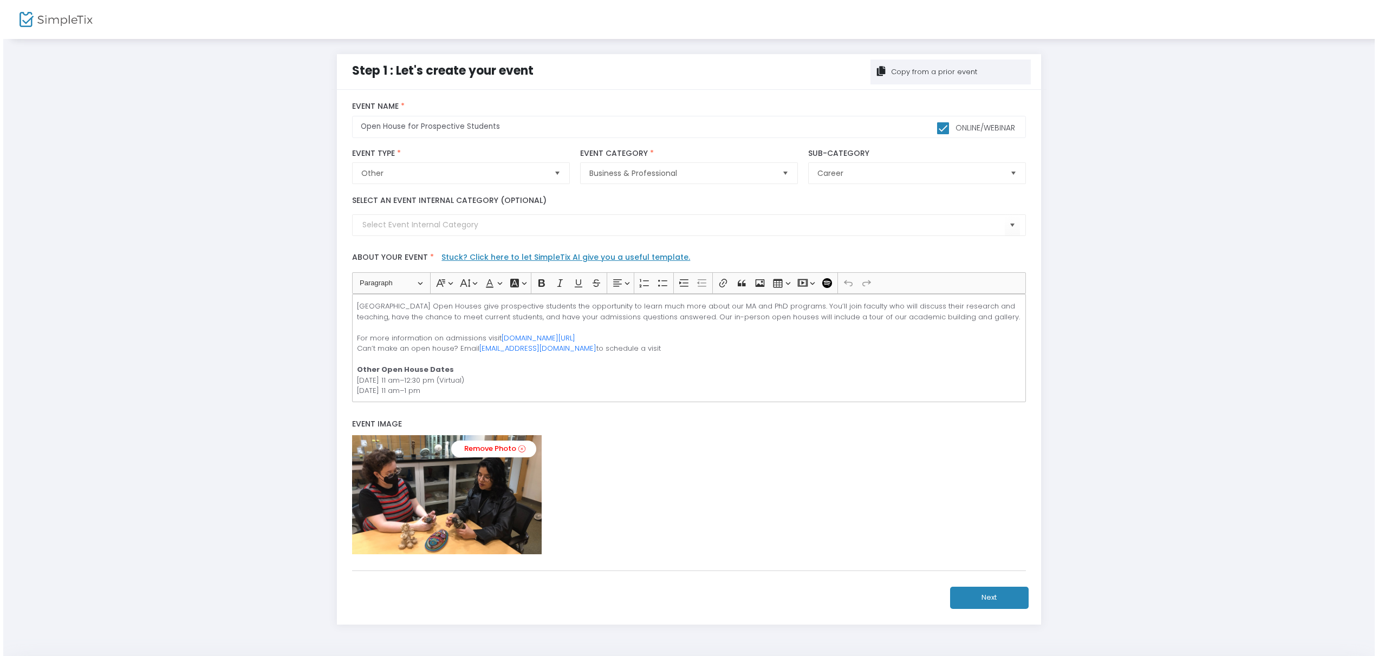
scroll to position [1, 0]
drag, startPoint x: 383, startPoint y: 379, endPoint x: 425, endPoint y: 377, distance: 41.7
click at [425, 377] on p "[GEOGRAPHIC_DATA] Open Houses give prospective students the opportunity to lear…" at bounding box center [686, 348] width 664 height 95
drag, startPoint x: 446, startPoint y: 379, endPoint x: 459, endPoint y: 380, distance: 13.0
click at [459, 380] on p "[GEOGRAPHIC_DATA] Open Houses give prospective students the opportunity to lear…" at bounding box center [686, 348] width 664 height 95
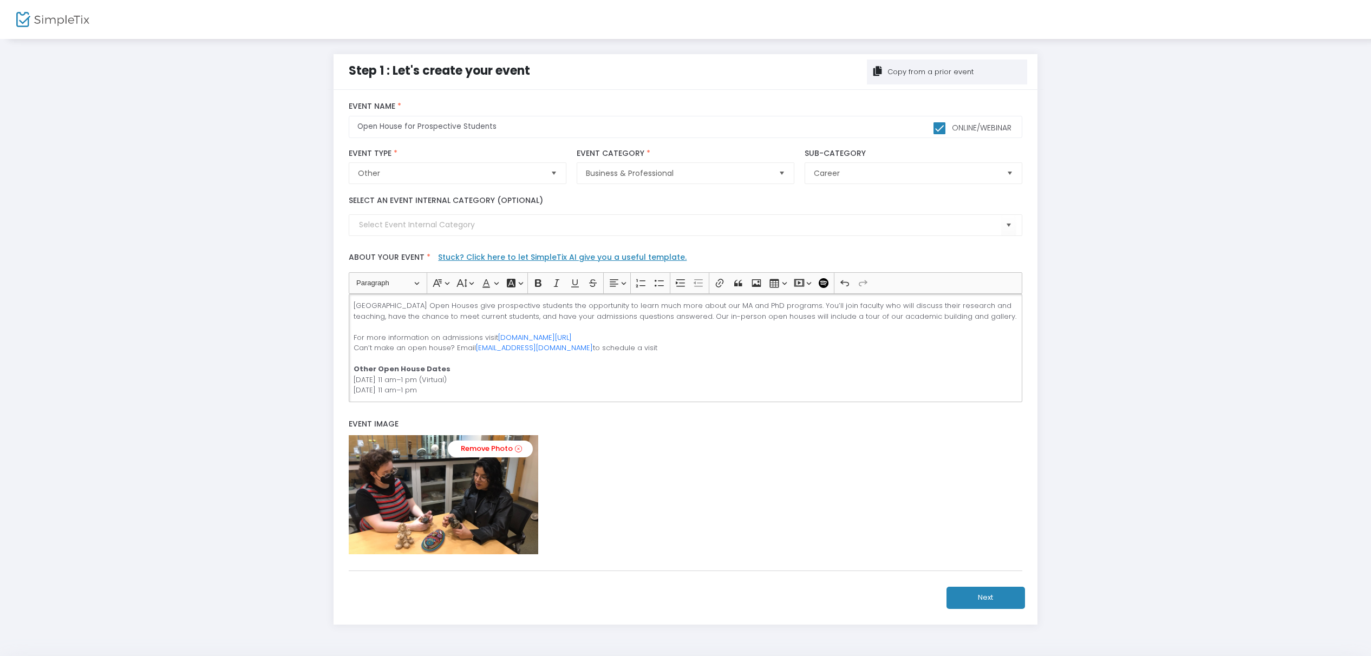
drag, startPoint x: 464, startPoint y: 379, endPoint x: 491, endPoint y: 381, distance: 27.1
click at [491, 381] on p "[GEOGRAPHIC_DATA] Open Houses give prospective students the opportunity to lear…" at bounding box center [686, 348] width 664 height 95
click at [997, 596] on button "Next" at bounding box center [986, 598] width 79 height 22
click at [992, 594] on button "Next" at bounding box center [986, 598] width 79 height 22
click at [359, 128] on input "Open House for Prospective Students" at bounding box center [685, 127] width 673 height 22
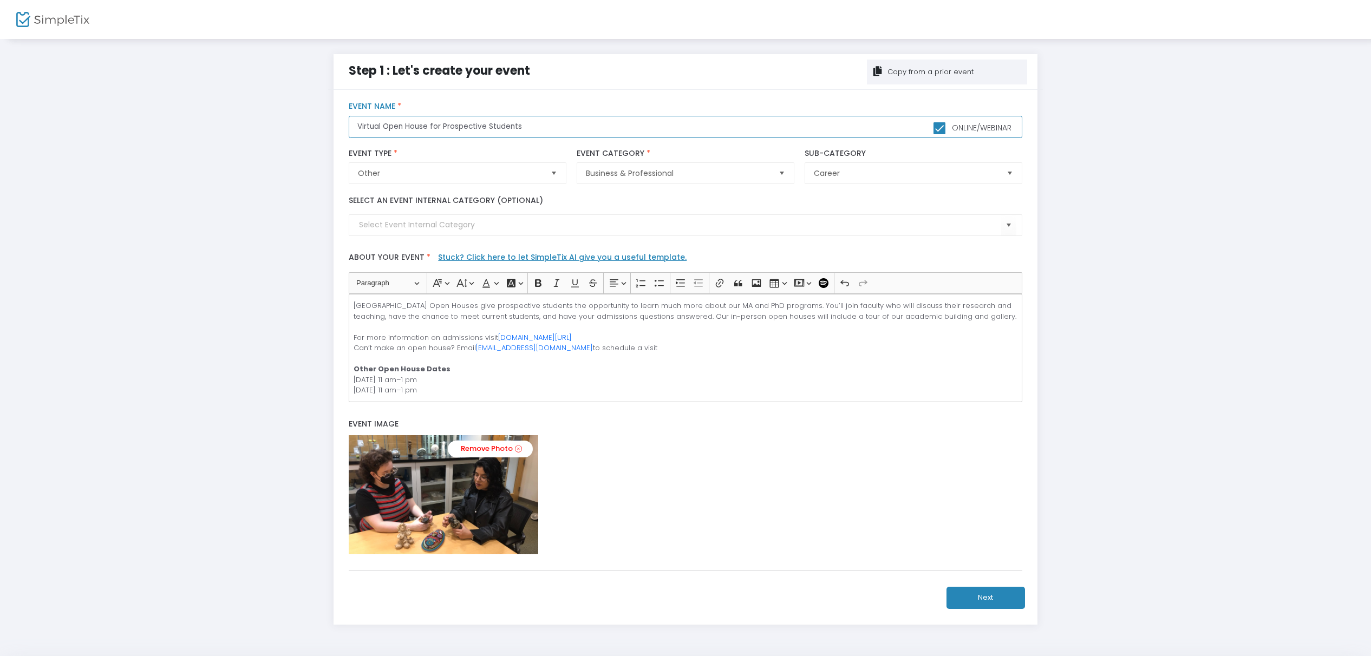
type input "Virtual Open House for Prospective Students"
click at [991, 600] on button "Next" at bounding box center [986, 598] width 79 height 22
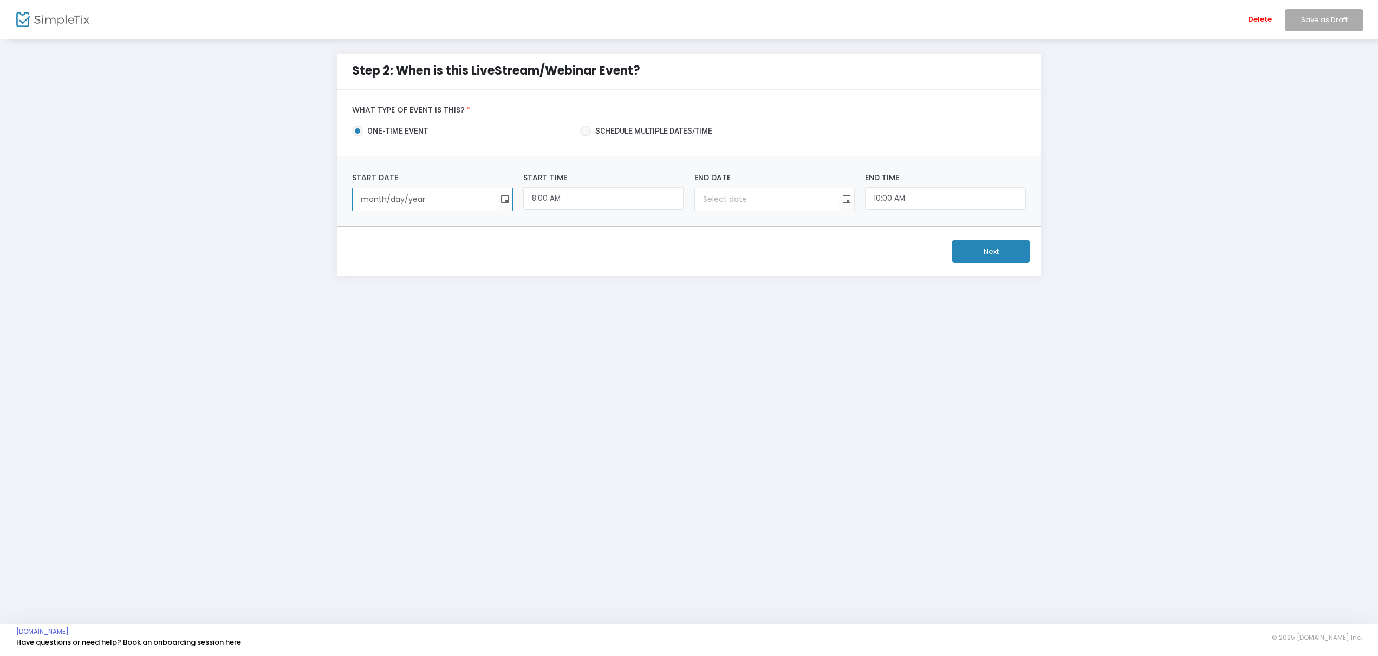
click at [487, 200] on input "month/day/year" at bounding box center [425, 199] width 144 height 22
type input "11/9/2"
type input "12:00 AM"
type input "11/9/2"
type input "[DATE]"
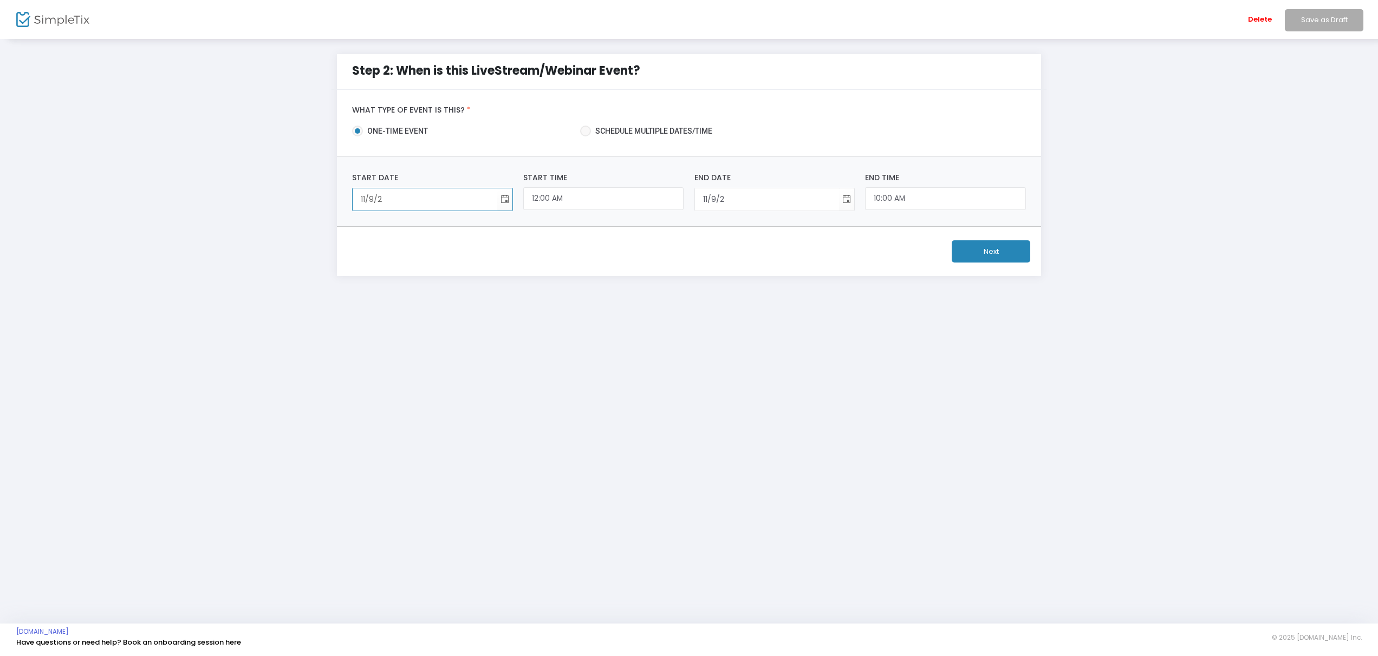
type input "[DATE]"
type input "11/9/202"
type input "[DATE]"
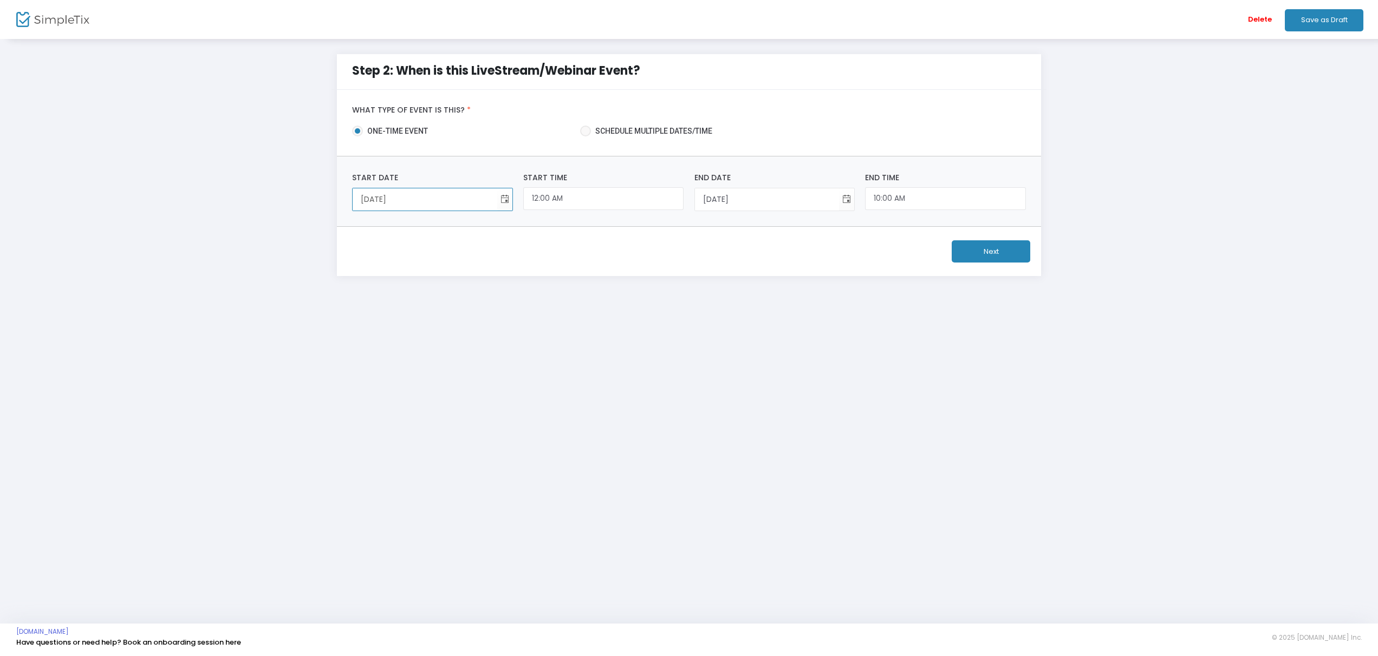
type input "11/9/year"
type input "11/9/2"
type input "[DATE]"
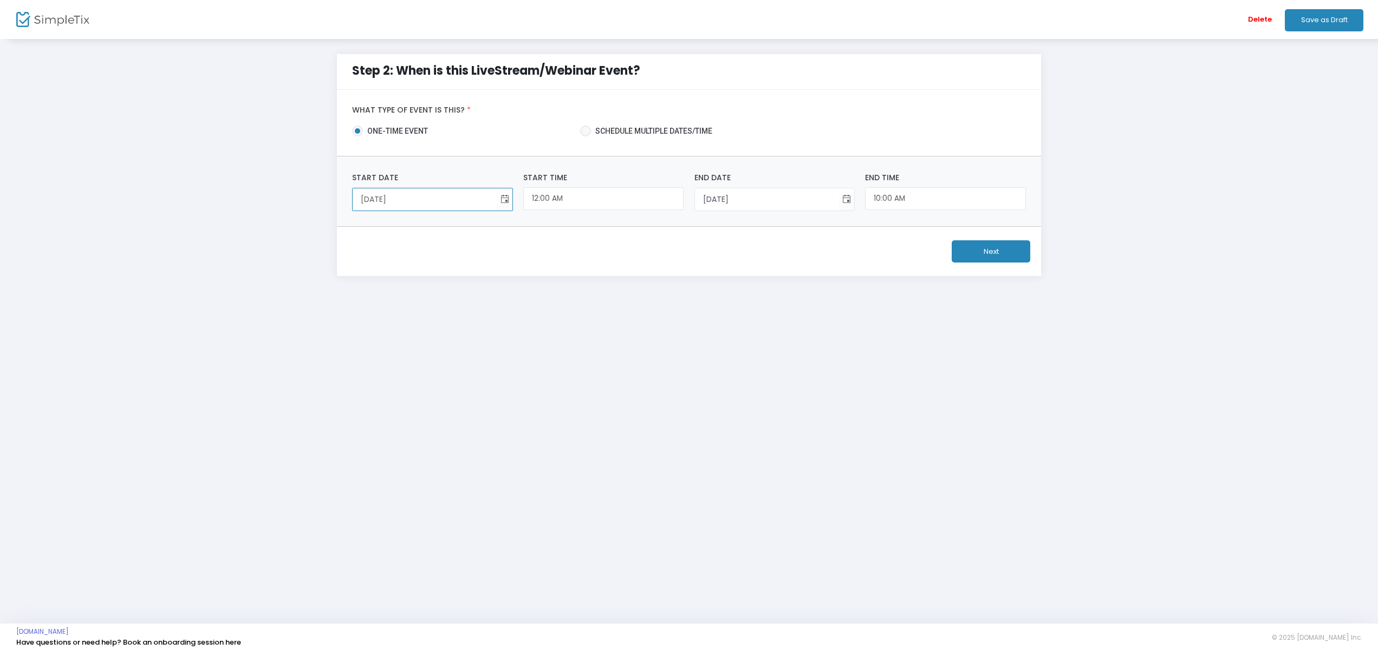
type input "11/9/202"
type input "[DATE]"
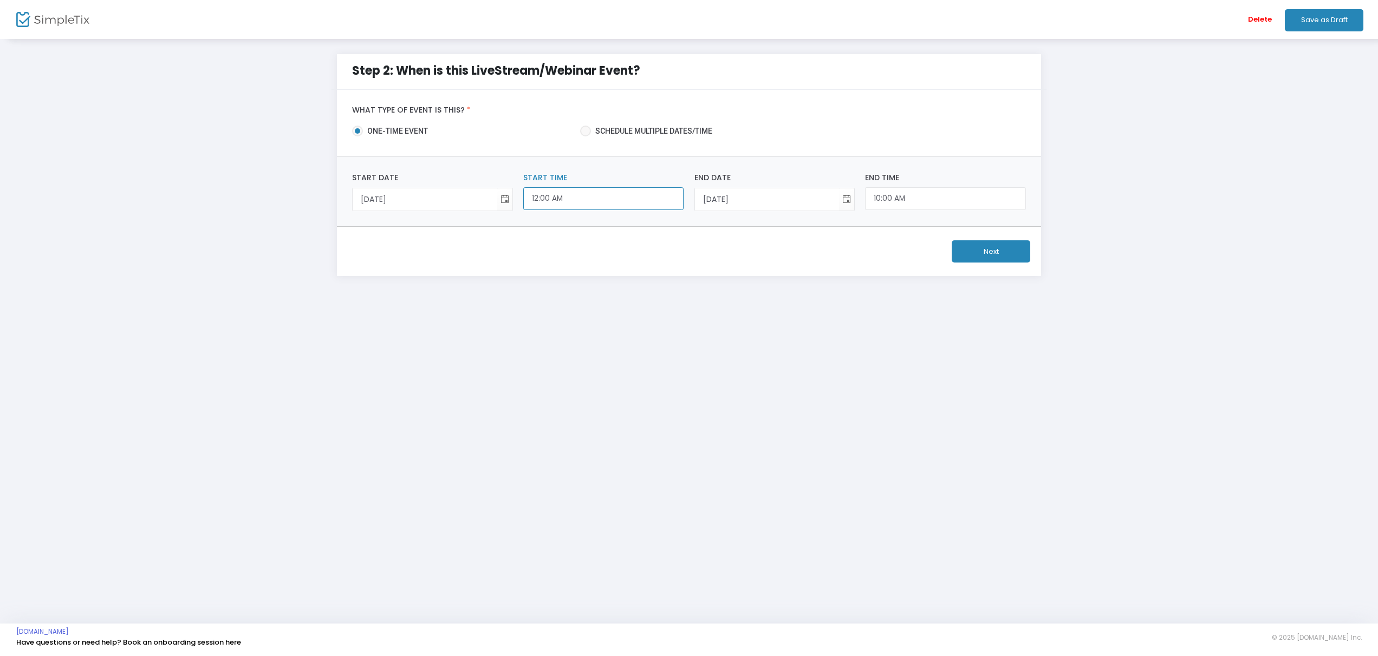
click at [566, 201] on input "12:00 AM" at bounding box center [603, 198] width 160 height 23
drag, startPoint x: 564, startPoint y: 195, endPoint x: 523, endPoint y: 194, distance: 40.6
click at [523, 194] on input "12:00 AM" at bounding box center [603, 198] width 160 height 23
type input "11:00 AM"
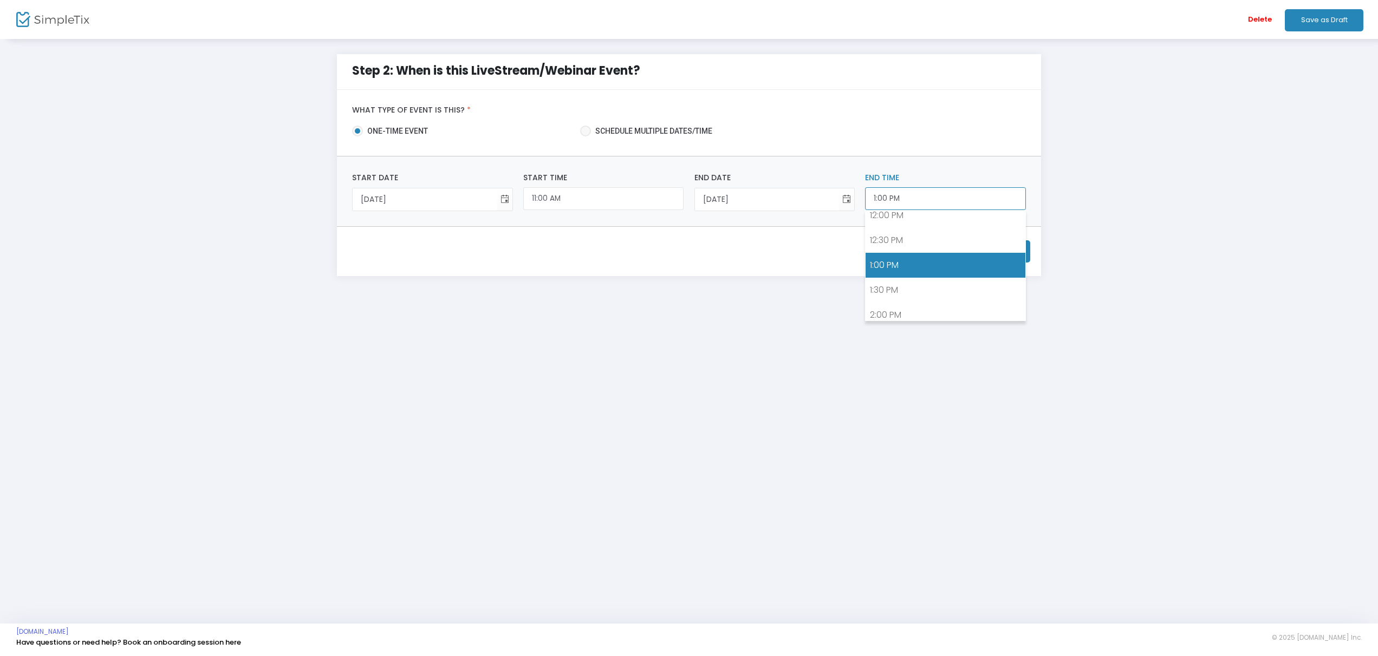
click at [919, 199] on input "1:00 PM" at bounding box center [945, 198] width 160 height 23
click at [908, 236] on link "12:30 PM" at bounding box center [944, 240] width 159 height 25
type input "12:30 PM"
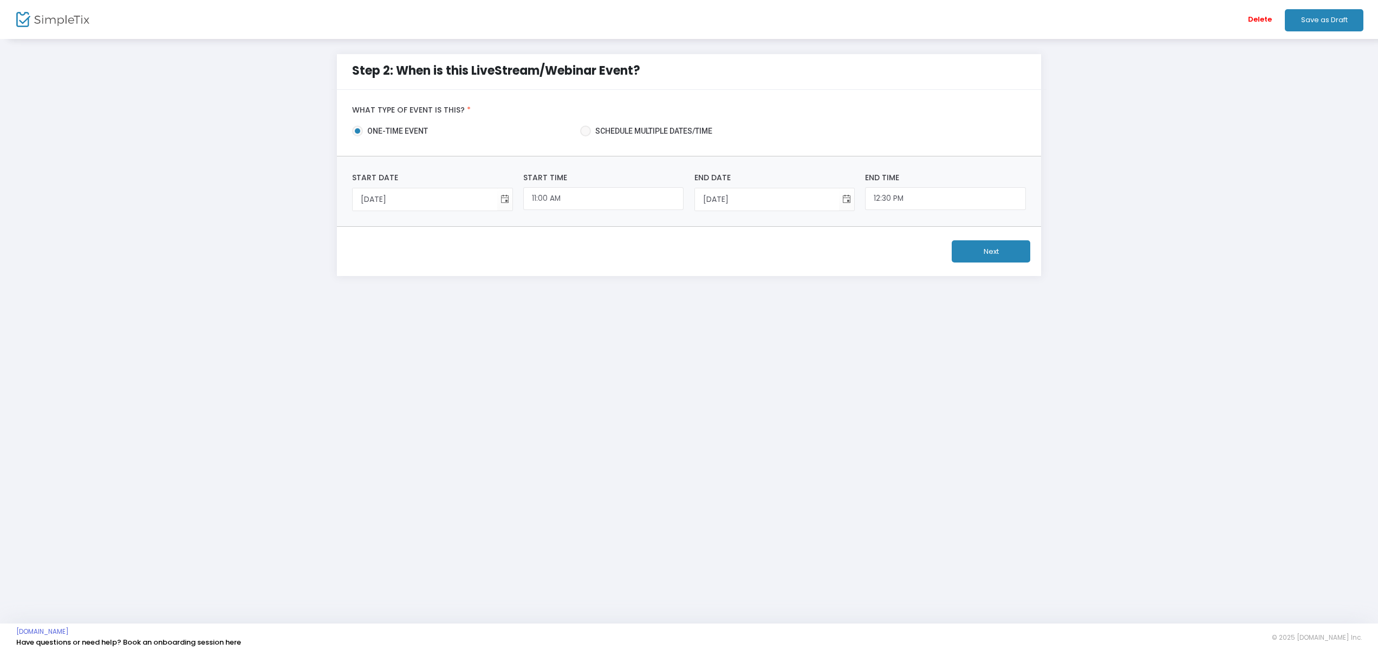
click at [991, 253] on button "Next" at bounding box center [991, 251] width 79 height 22
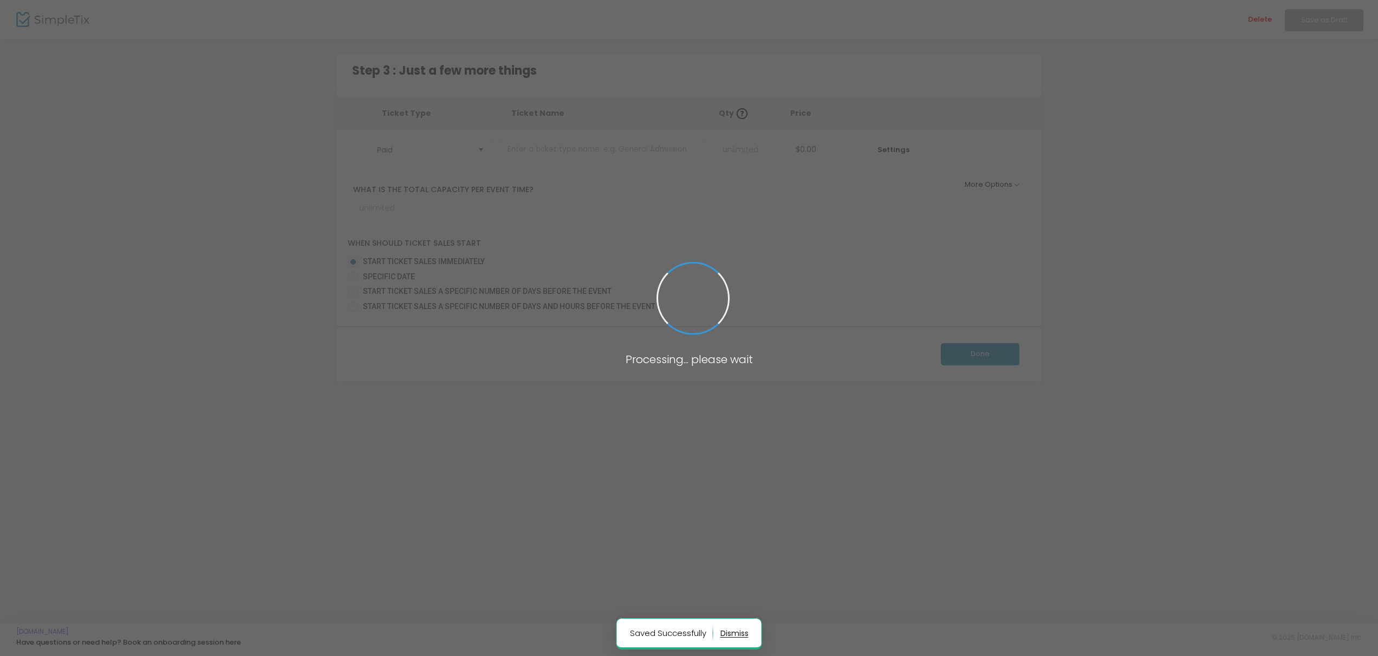
type input "100"
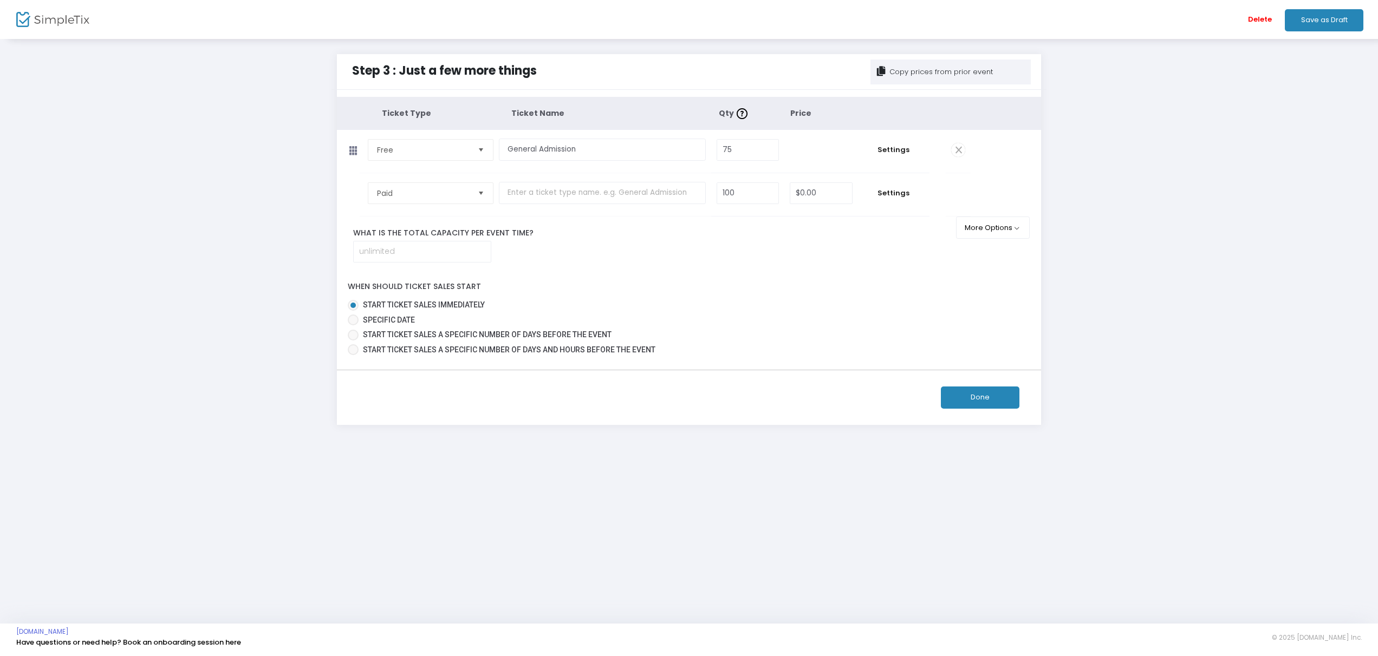
click at [1000, 396] on button "Done" at bounding box center [980, 398] width 79 height 22
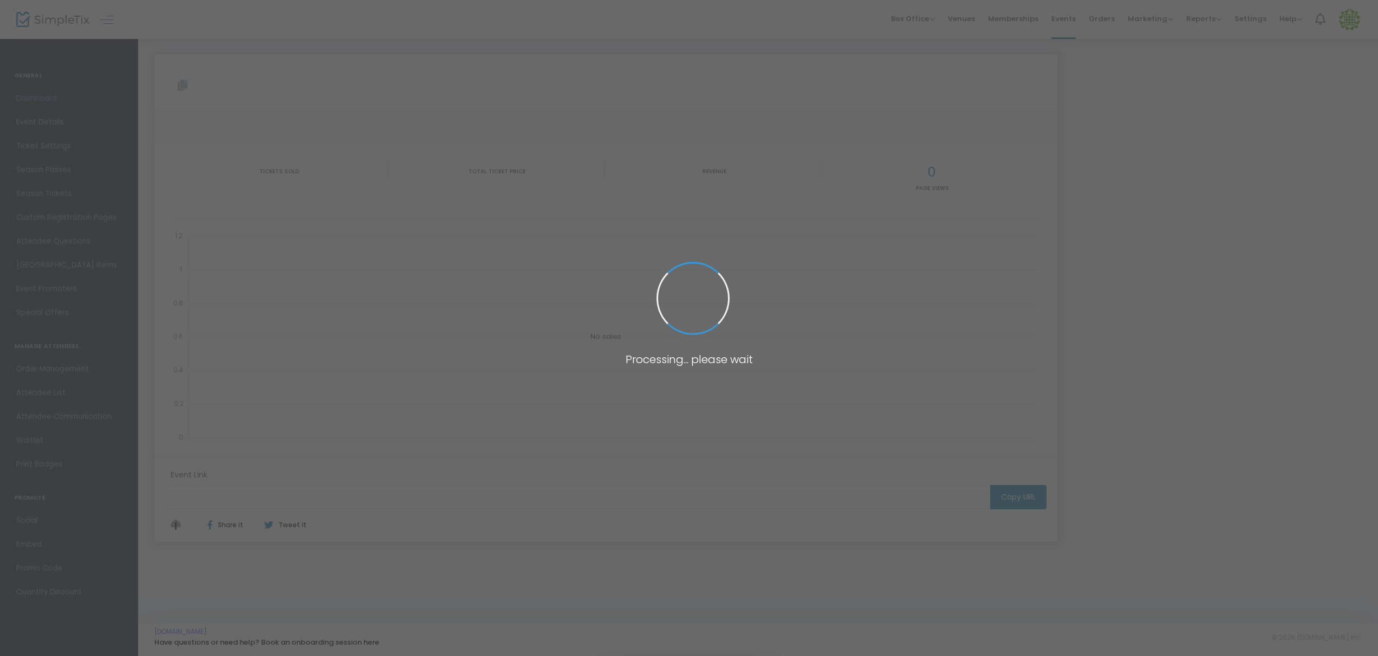
type input "[URL][DOMAIN_NAME]"
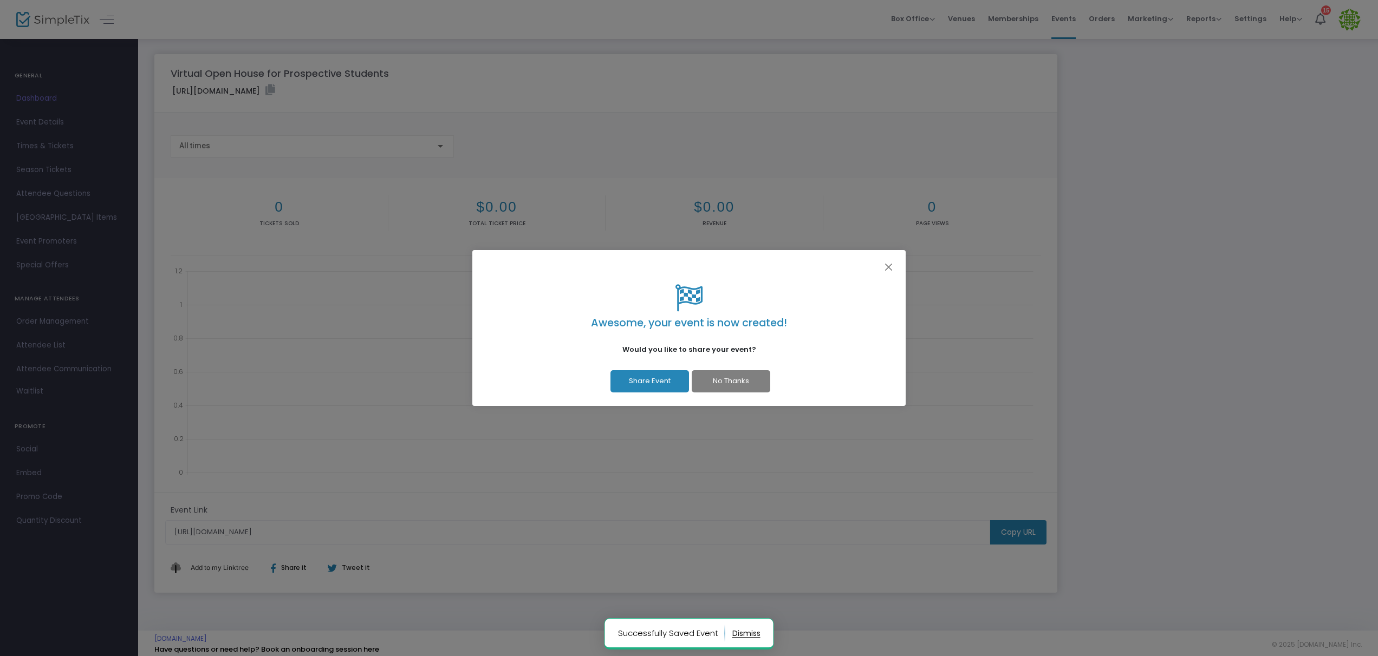
click at [733, 385] on button "No Thanks" at bounding box center [731, 381] width 79 height 22
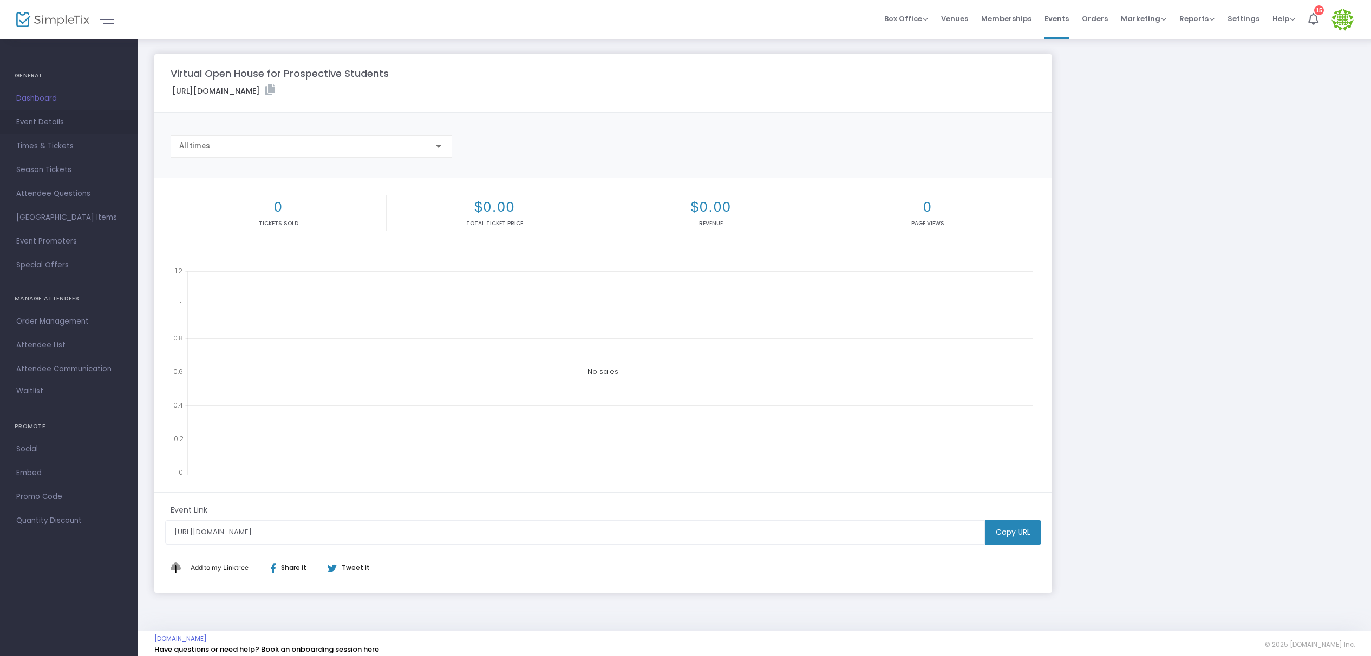
click at [52, 126] on span "Event Details" at bounding box center [69, 122] width 106 height 14
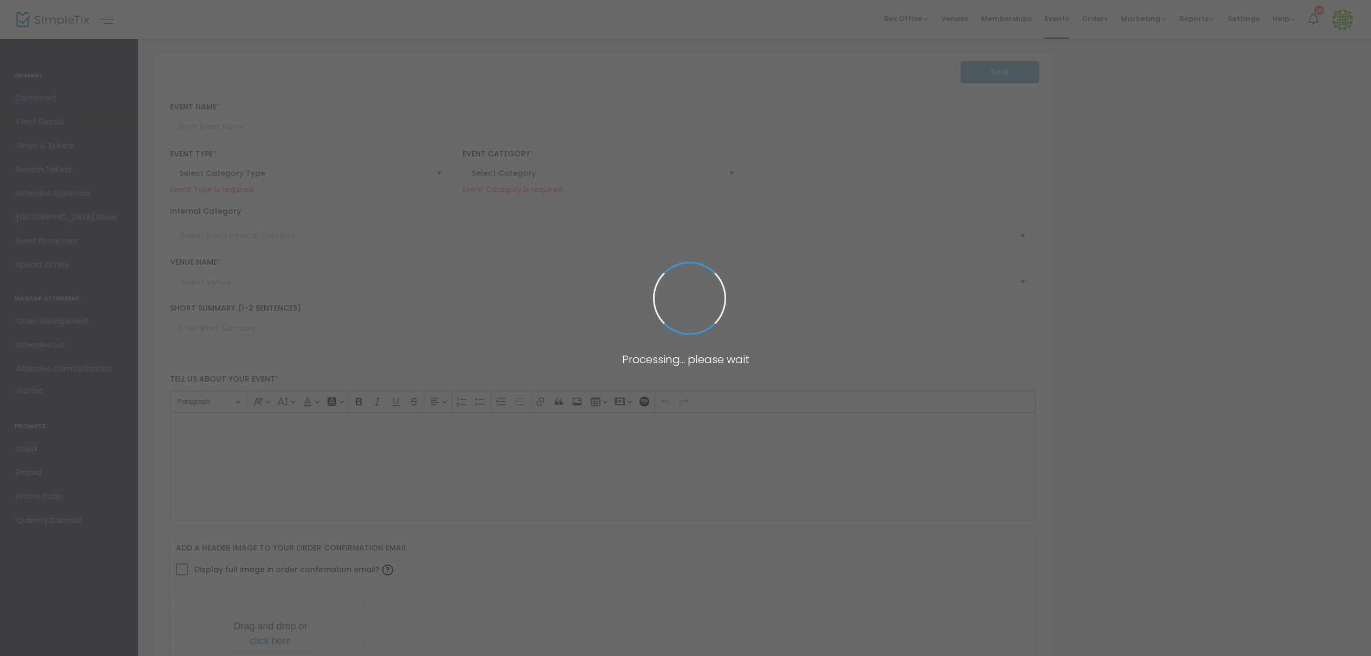
type input "Virtual Open House for Prospective Students"
type textarea "[GEOGRAPHIC_DATA] Open Houses give prospective students the opportunity to lear…"
type input "Register Now"
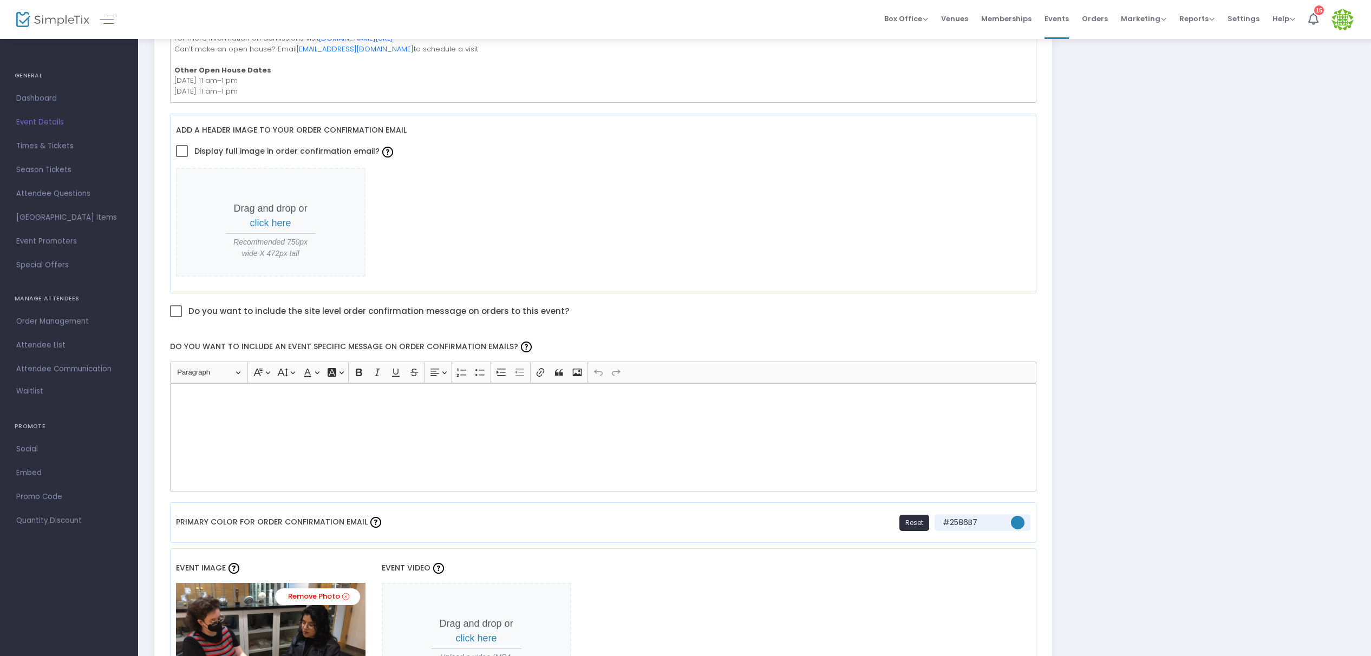
scroll to position [386, 0]
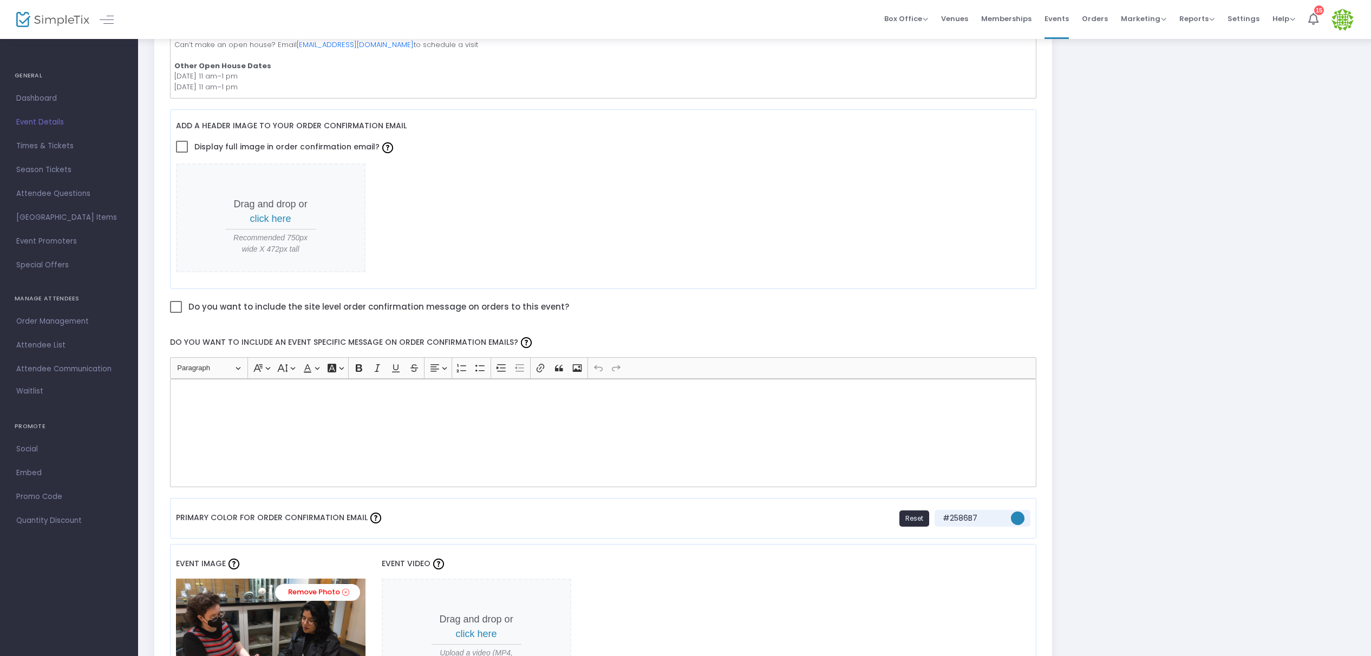
click at [310, 397] on div "Rich Text Editor, main" at bounding box center [603, 433] width 867 height 108
